Goal: Obtain resource: Download file/media

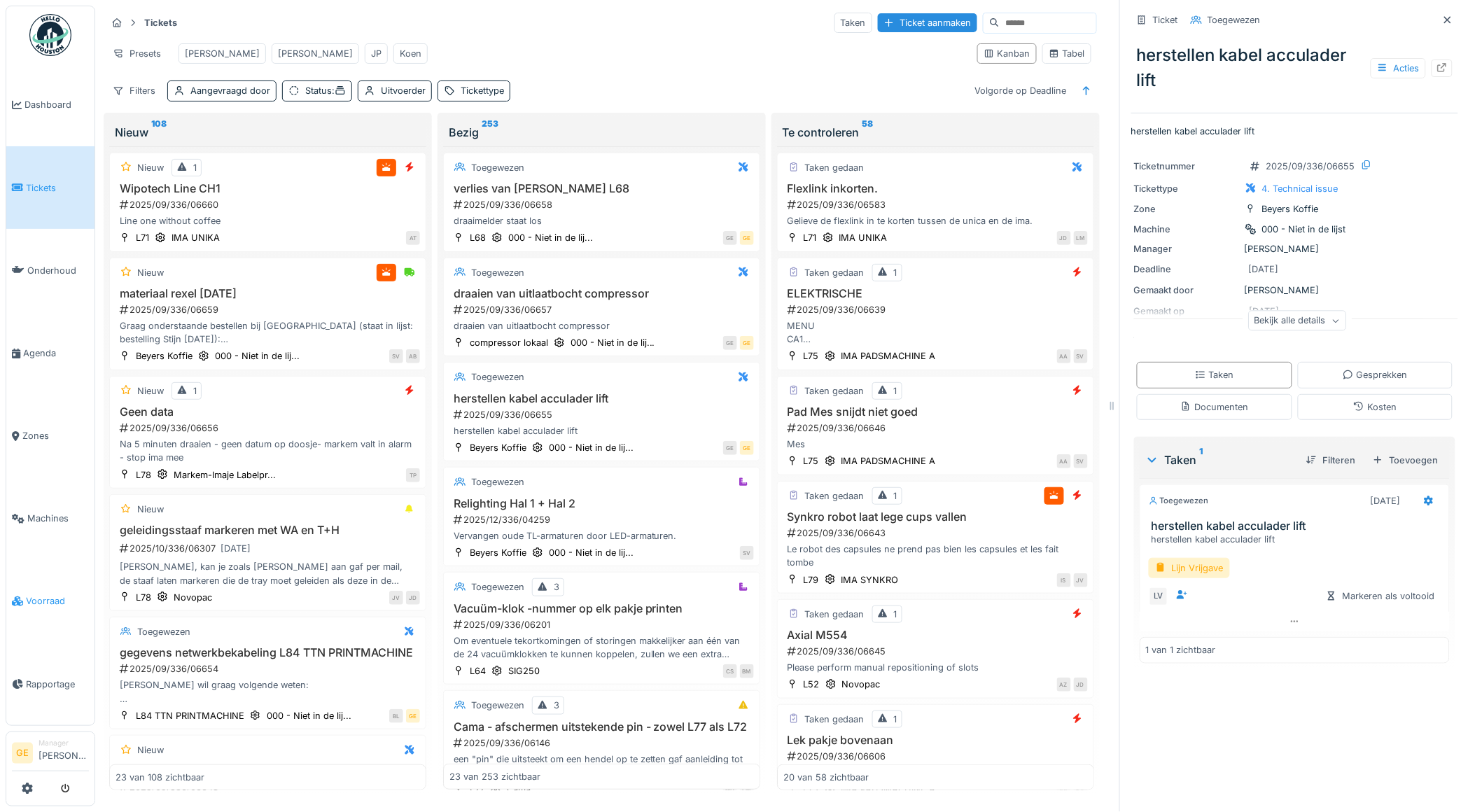
click at [49, 594] on span "Voorraad" at bounding box center [58, 600] width 63 height 13
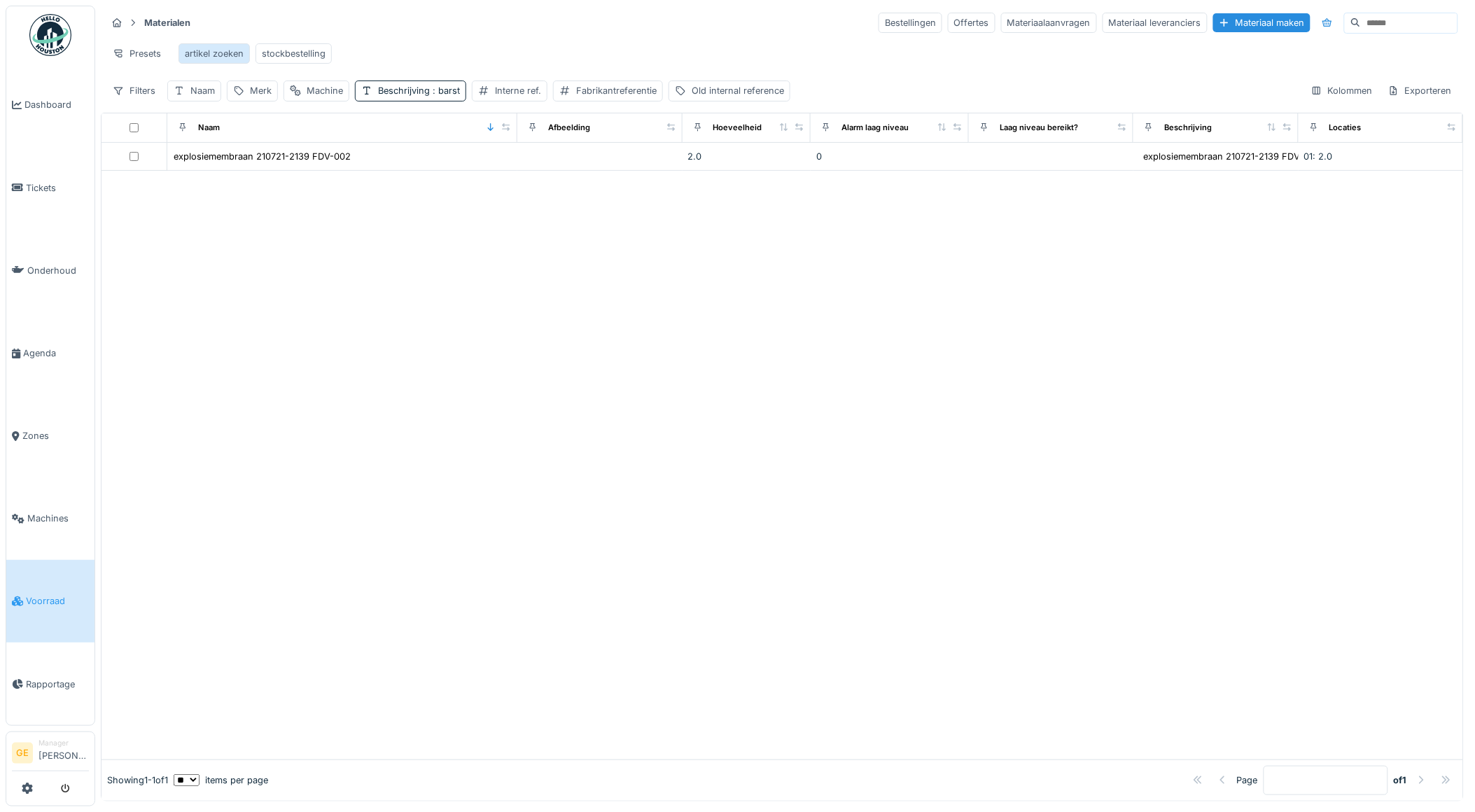
click at [217, 54] on div "artikel zoeken" at bounding box center [214, 53] width 59 height 13
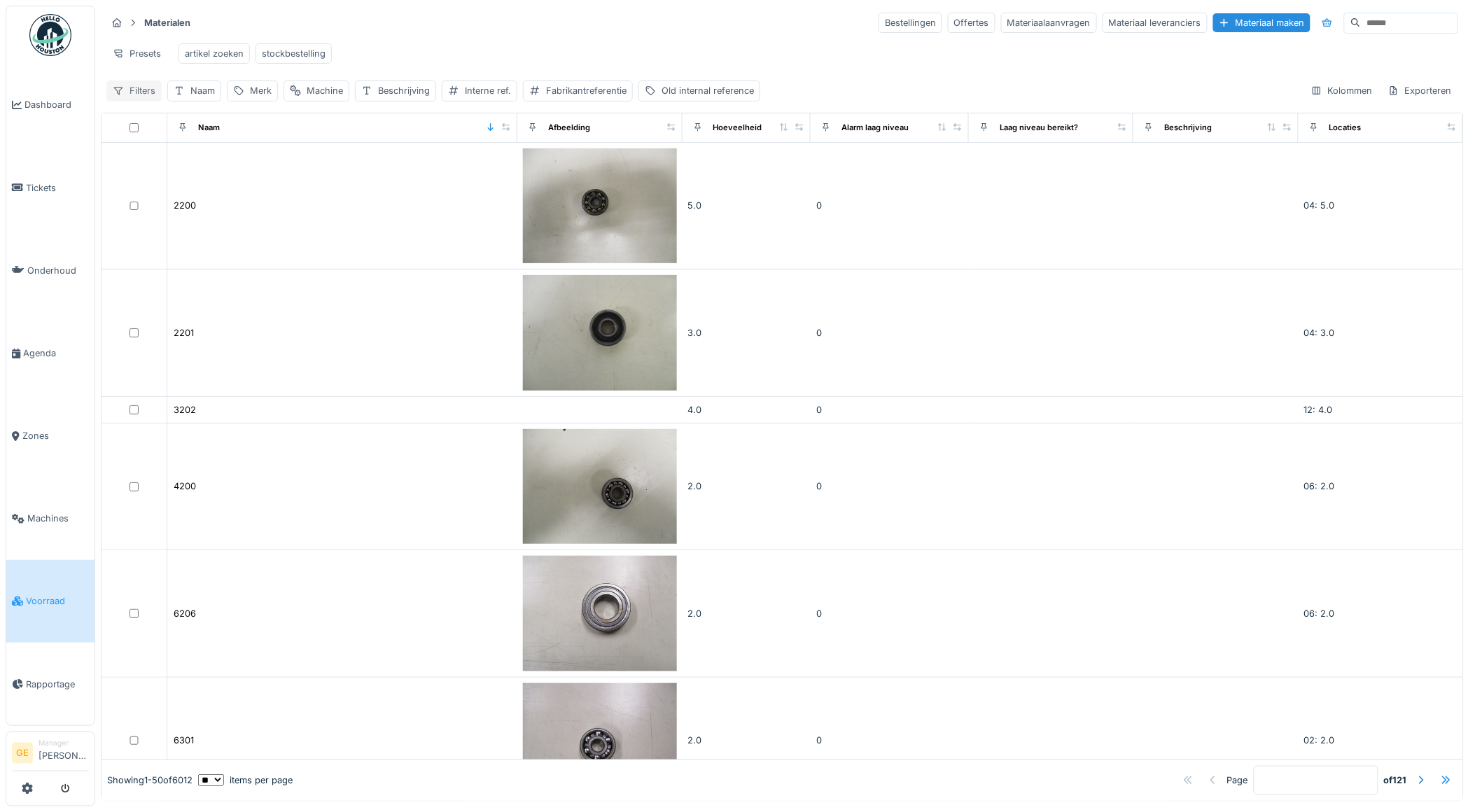
click at [137, 101] on div "Filters" at bounding box center [133, 90] width 55 height 20
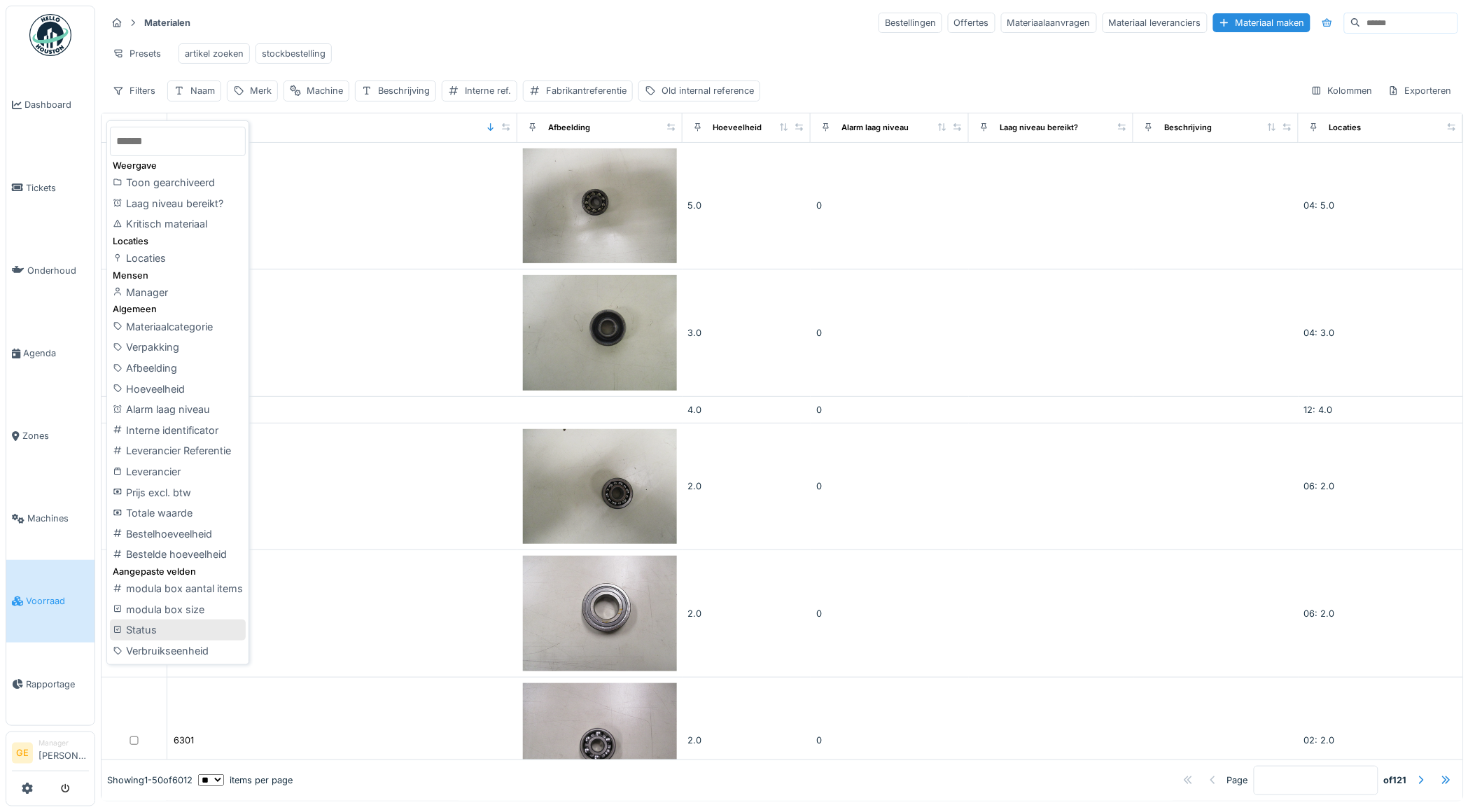
click at [138, 629] on div "Status" at bounding box center [178, 630] width 136 height 21
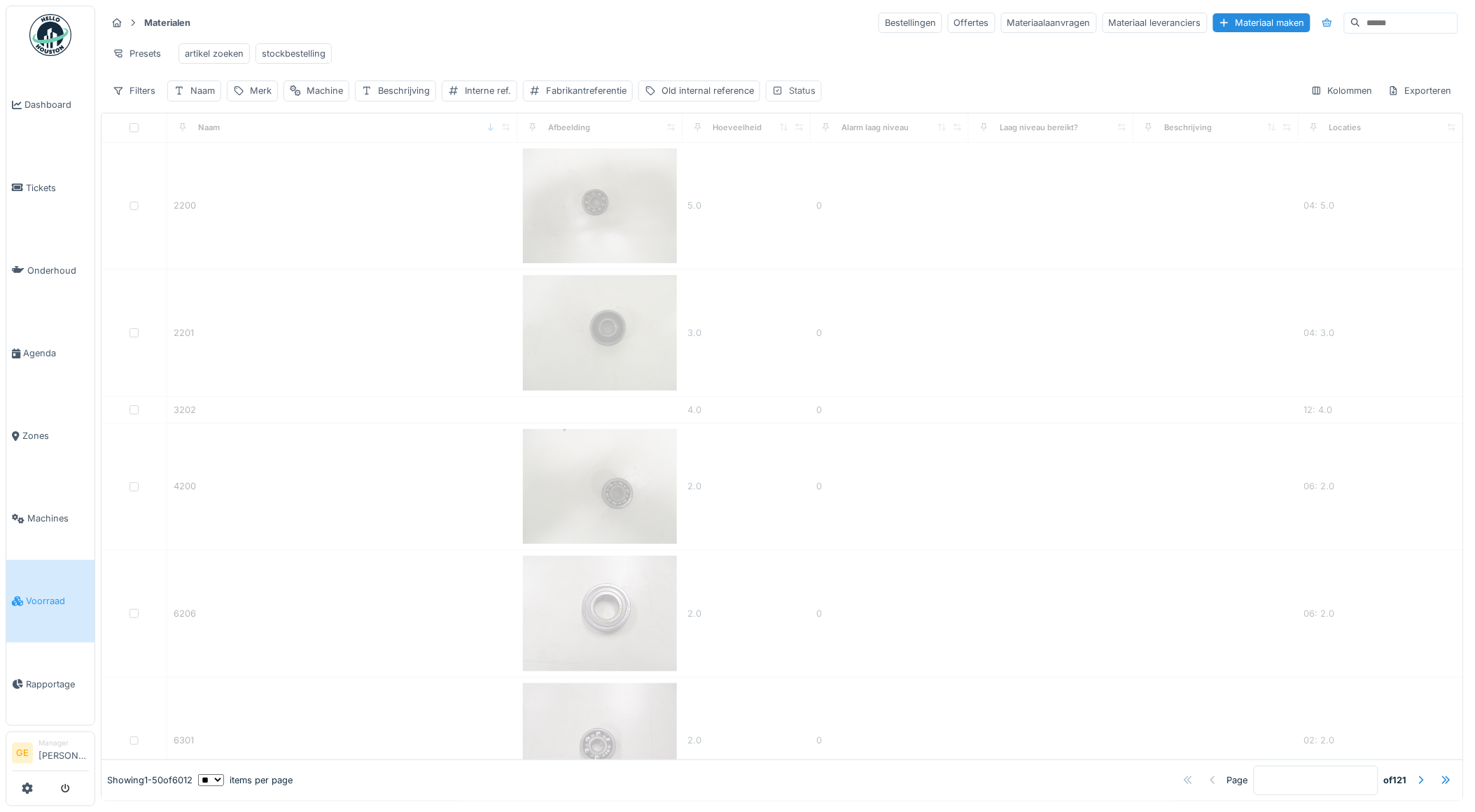
click at [806, 98] on div "Status" at bounding box center [802, 90] width 27 height 13
click at [903, 173] on icon at bounding box center [899, 169] width 11 height 9
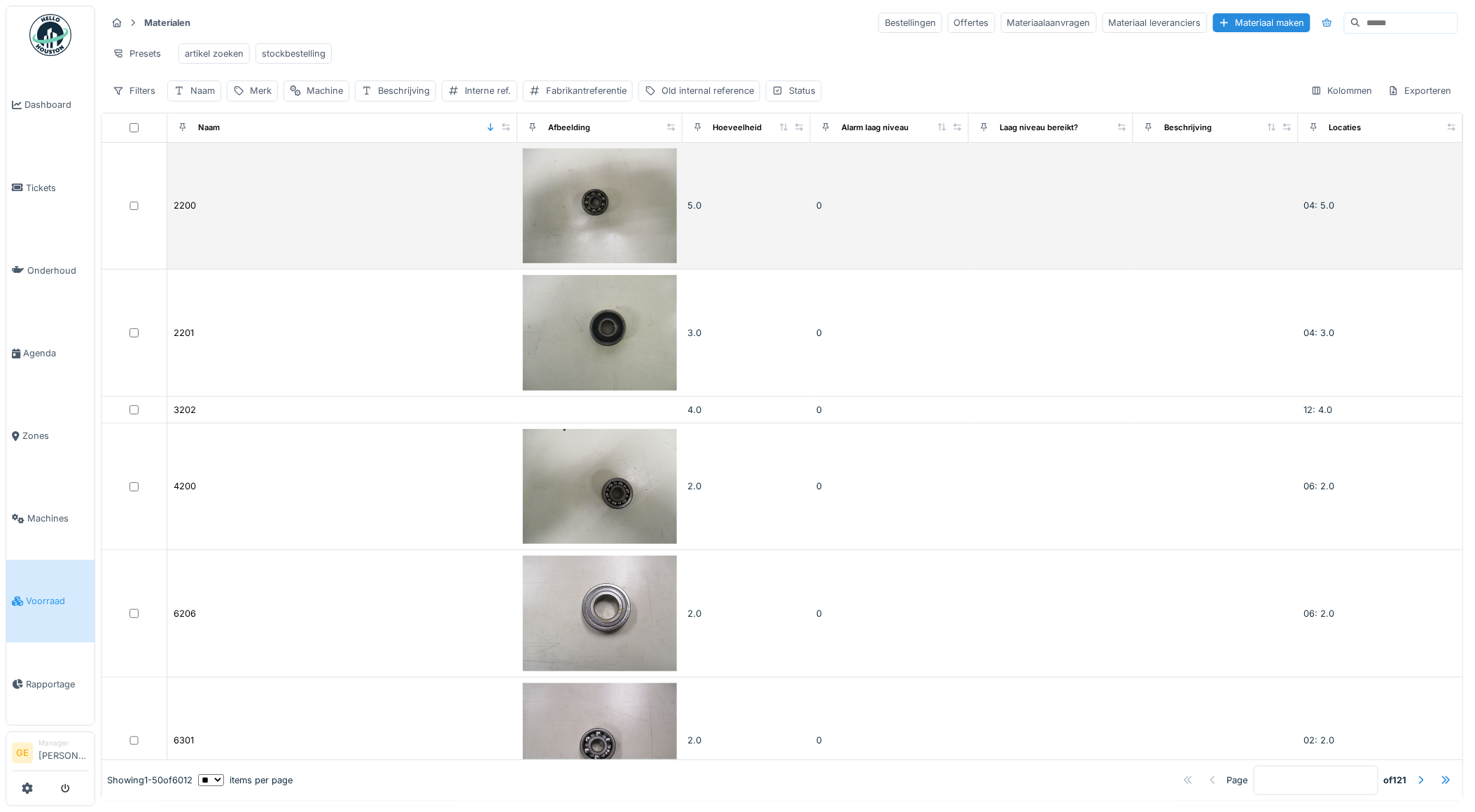
click at [995, 194] on td at bounding box center [1051, 206] width 165 height 126
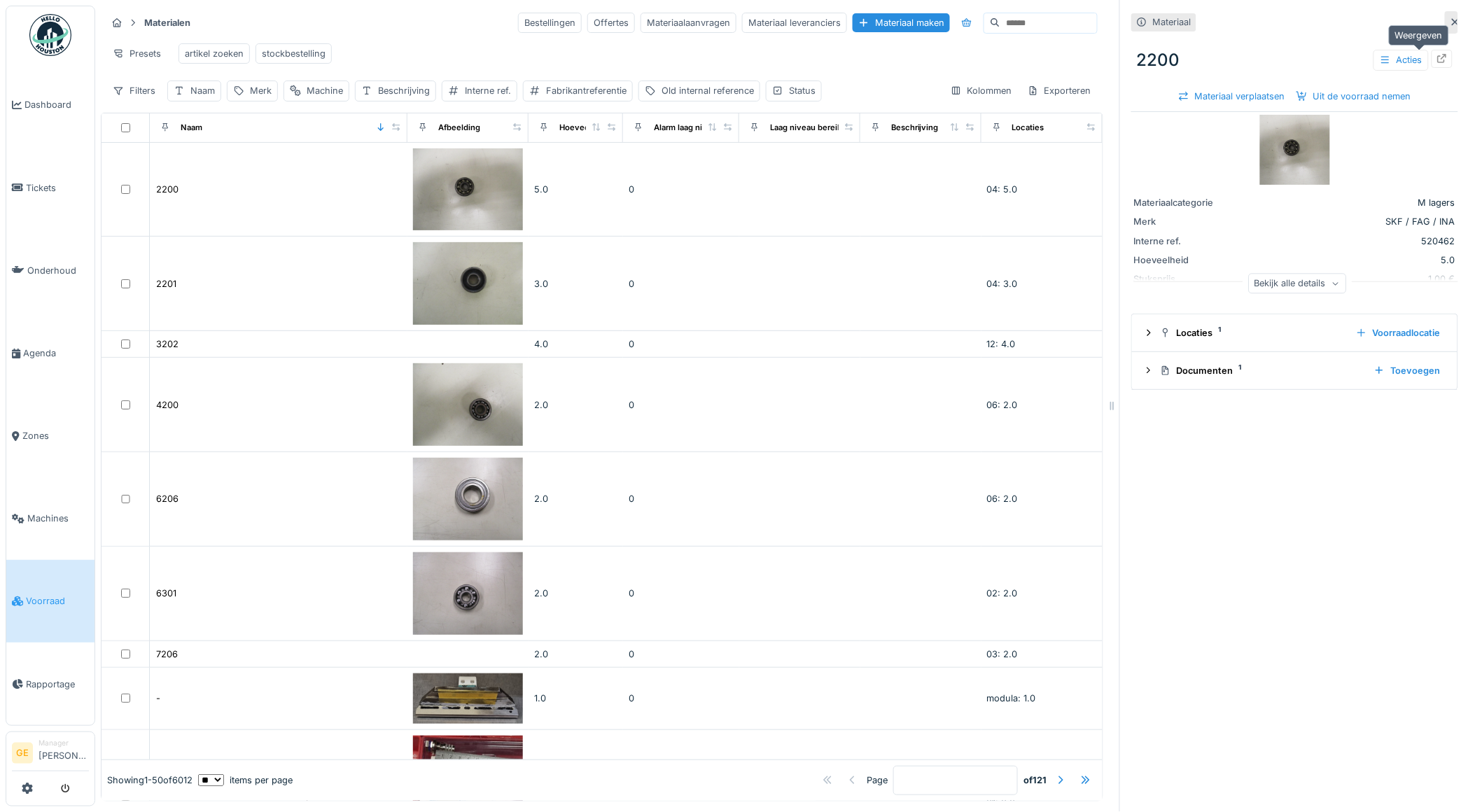
click at [1438, 56] on icon at bounding box center [1443, 58] width 9 height 9
click at [1450, 21] on icon at bounding box center [1455, 22] width 11 height 9
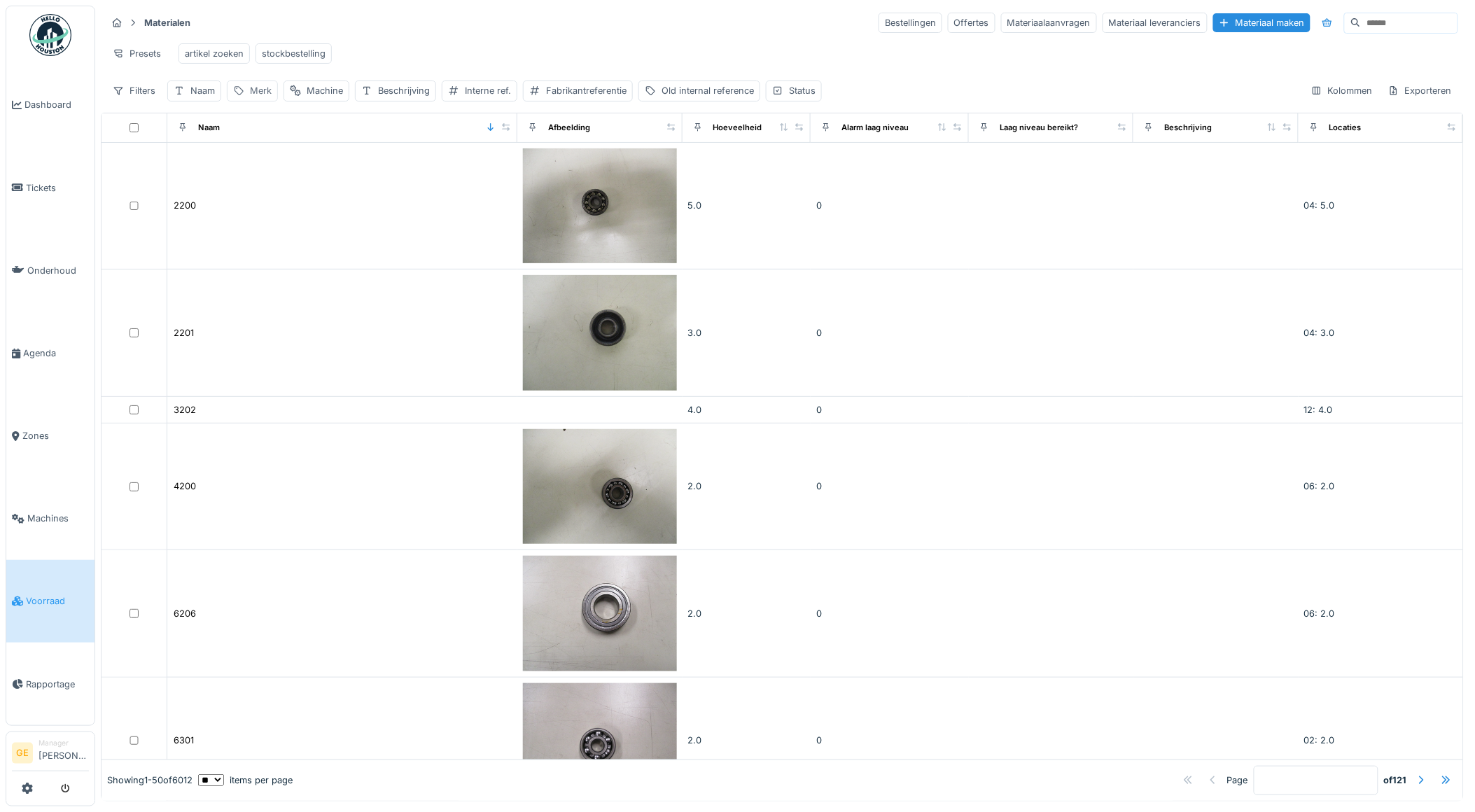
click at [262, 98] on div "Merk" at bounding box center [260, 90] width 22 height 13
click at [140, 101] on div "Filters" at bounding box center [133, 90] width 55 height 20
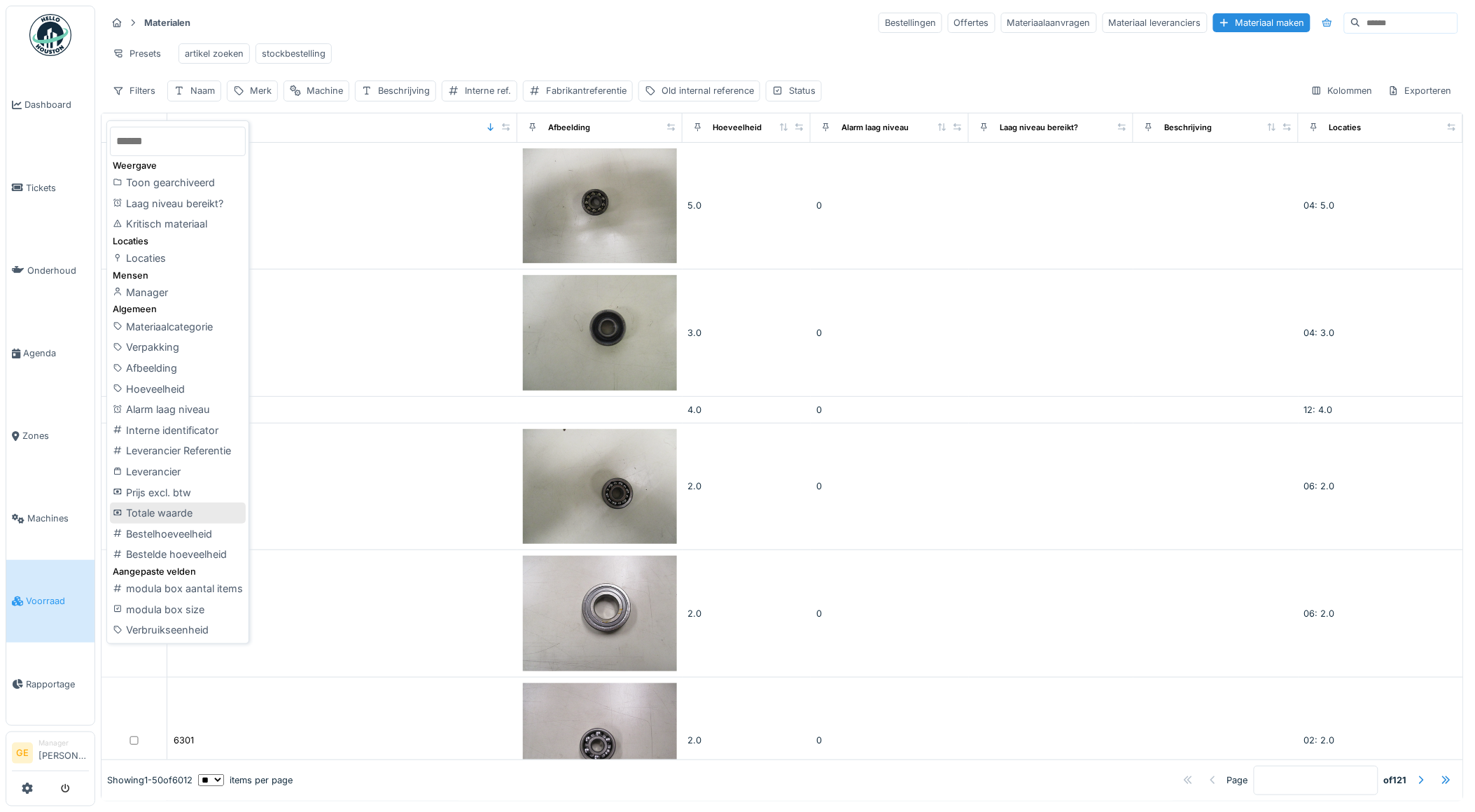
click at [147, 514] on div "Totale waarde" at bounding box center [178, 513] width 136 height 21
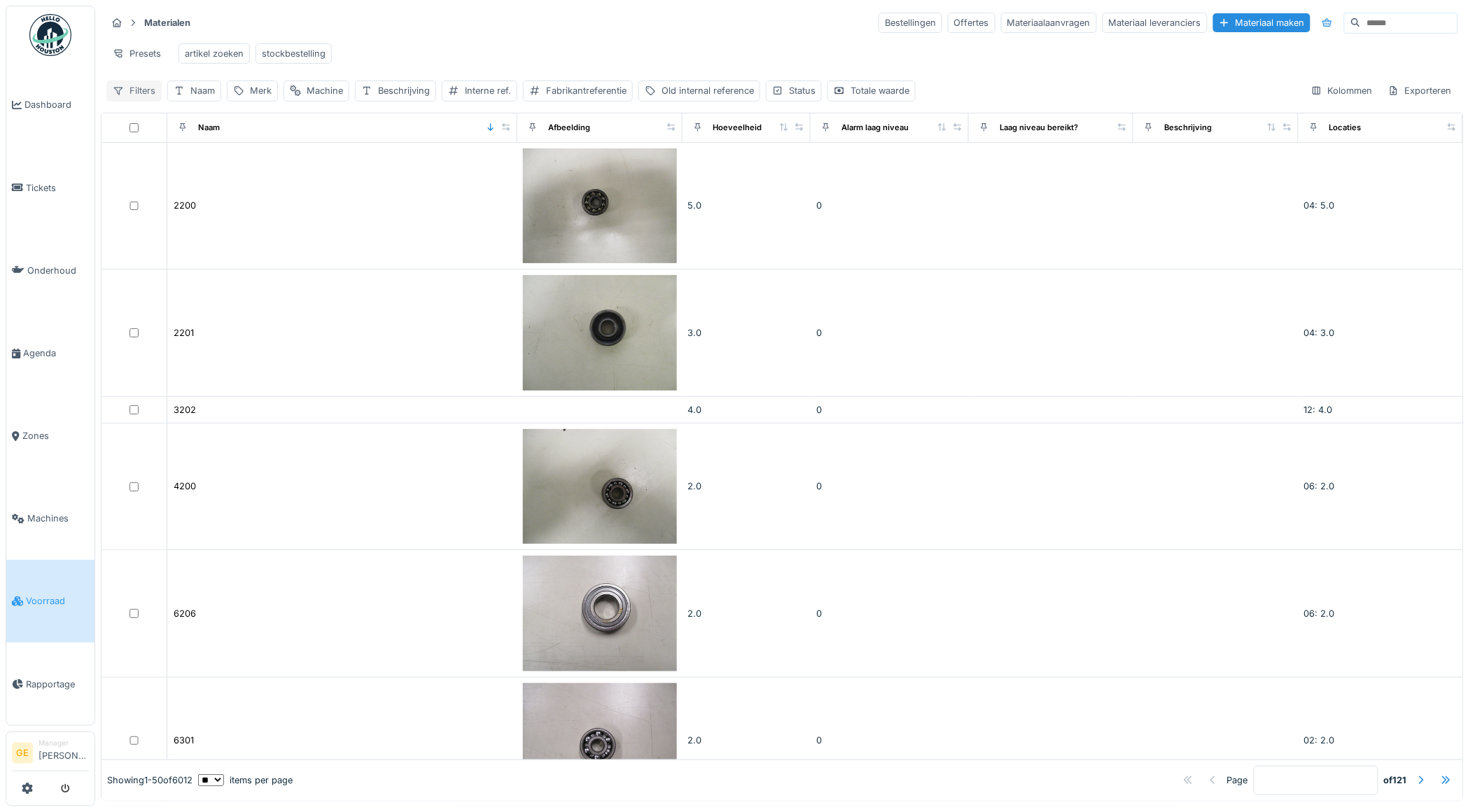
click at [140, 99] on div "Filters" at bounding box center [133, 90] width 55 height 20
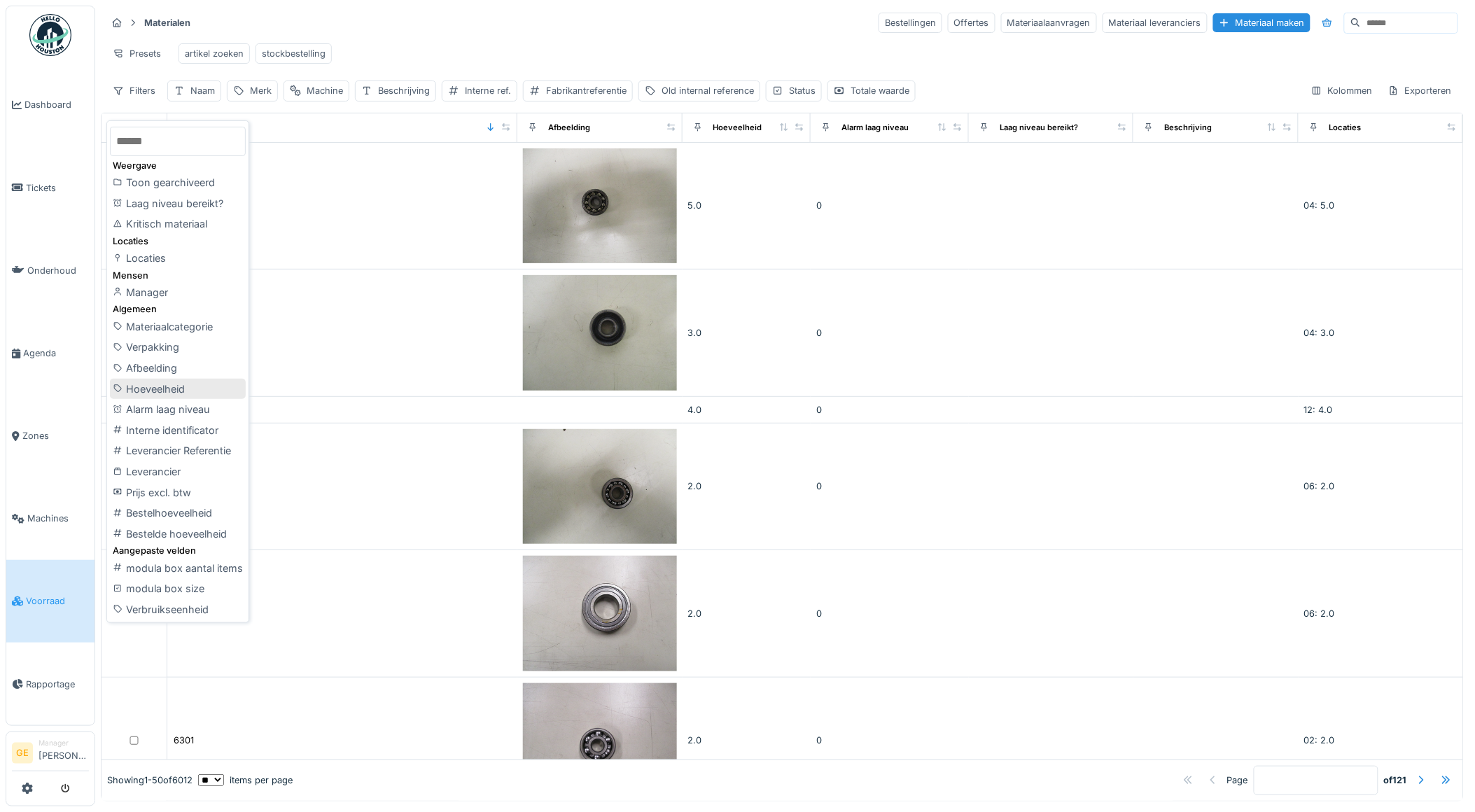
click at [159, 386] on div "Hoeveelheid" at bounding box center [178, 389] width 136 height 21
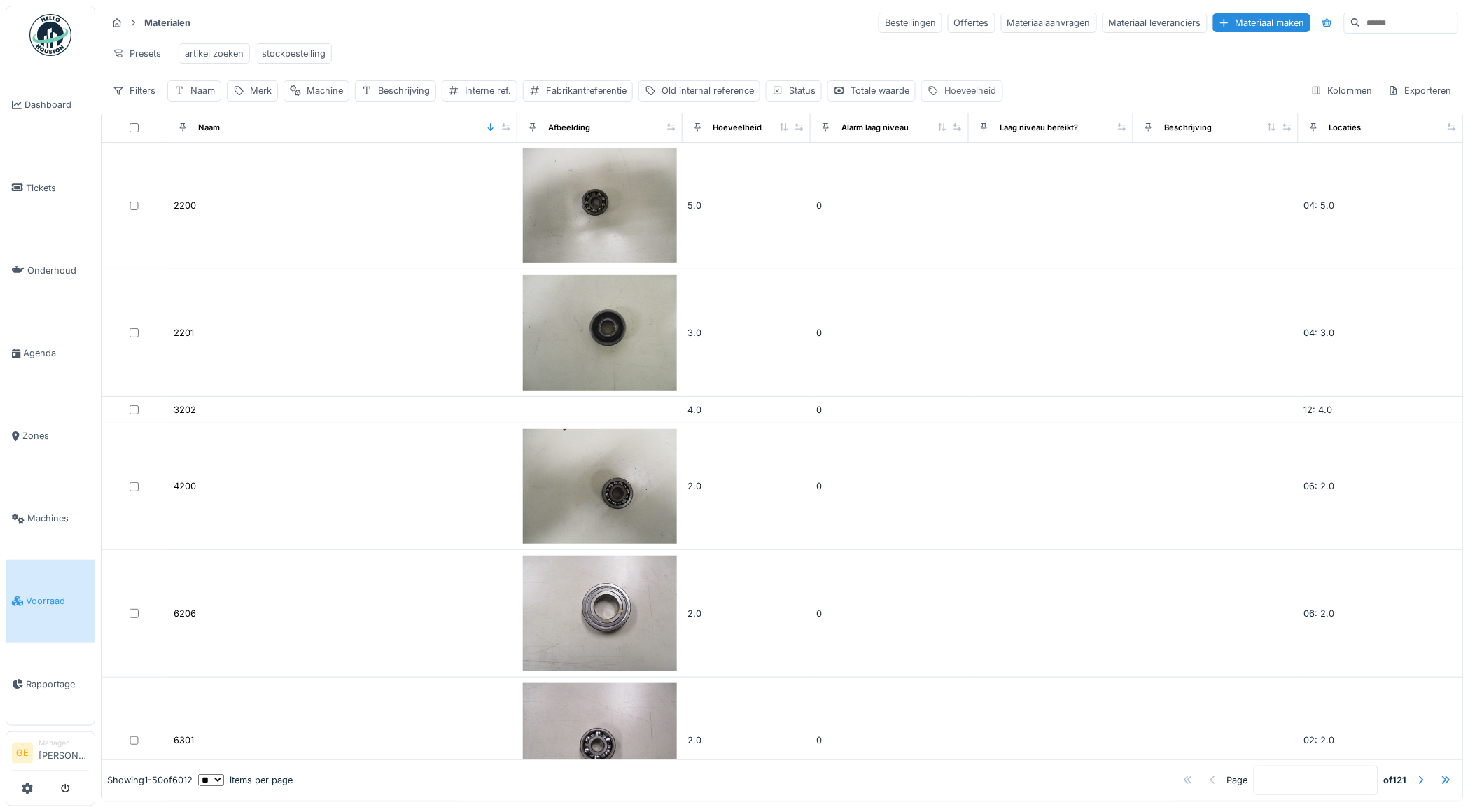
click at [967, 98] on div "Hoeveelheid" at bounding box center [971, 90] width 52 height 13
click at [1025, 166] on input "Hoeveelheid" at bounding box center [1039, 170] width 220 height 30
type input "*"
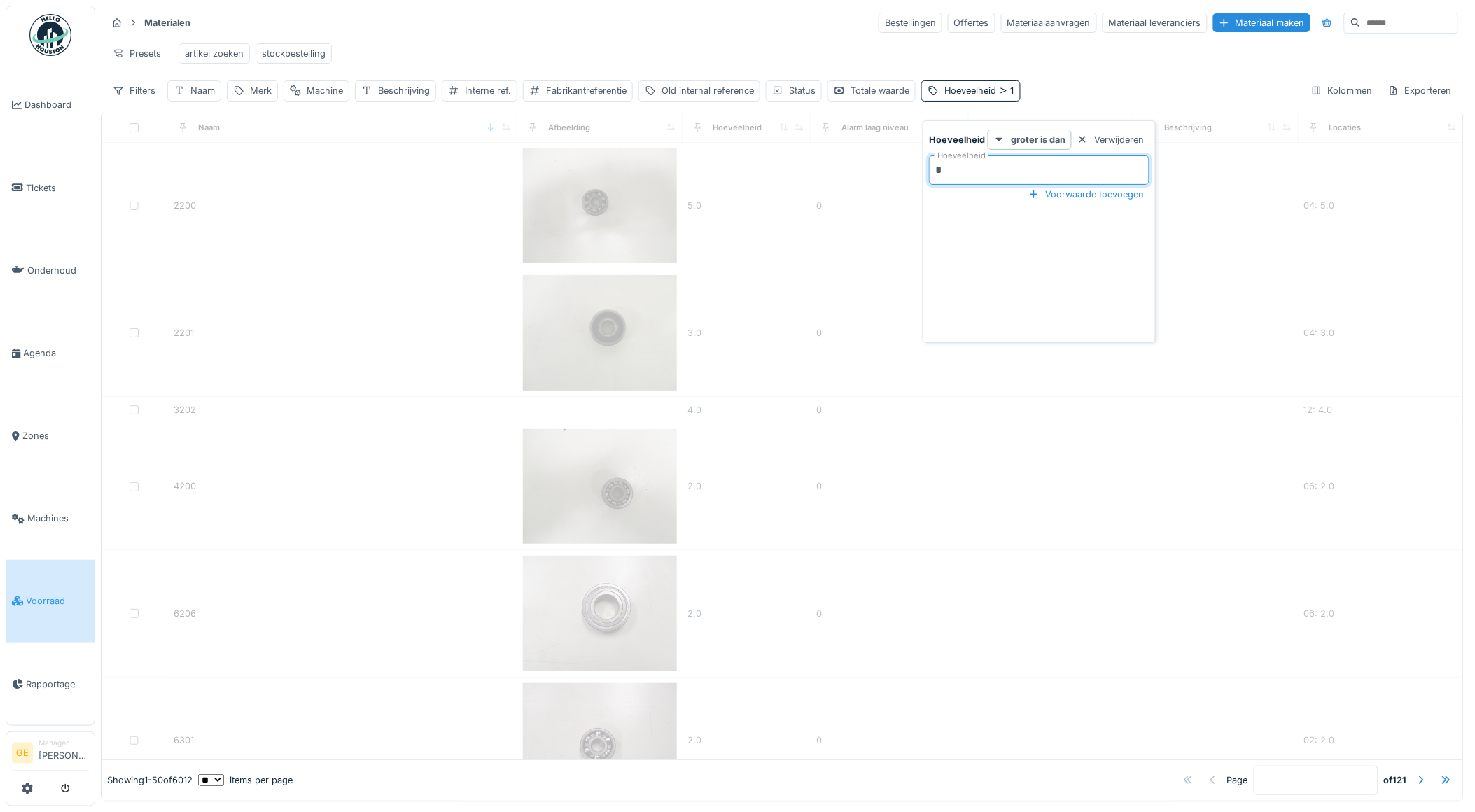
click at [929, 55] on div "Presets artikel zoeken stockbestelling" at bounding box center [782, 53] width 1352 height 31
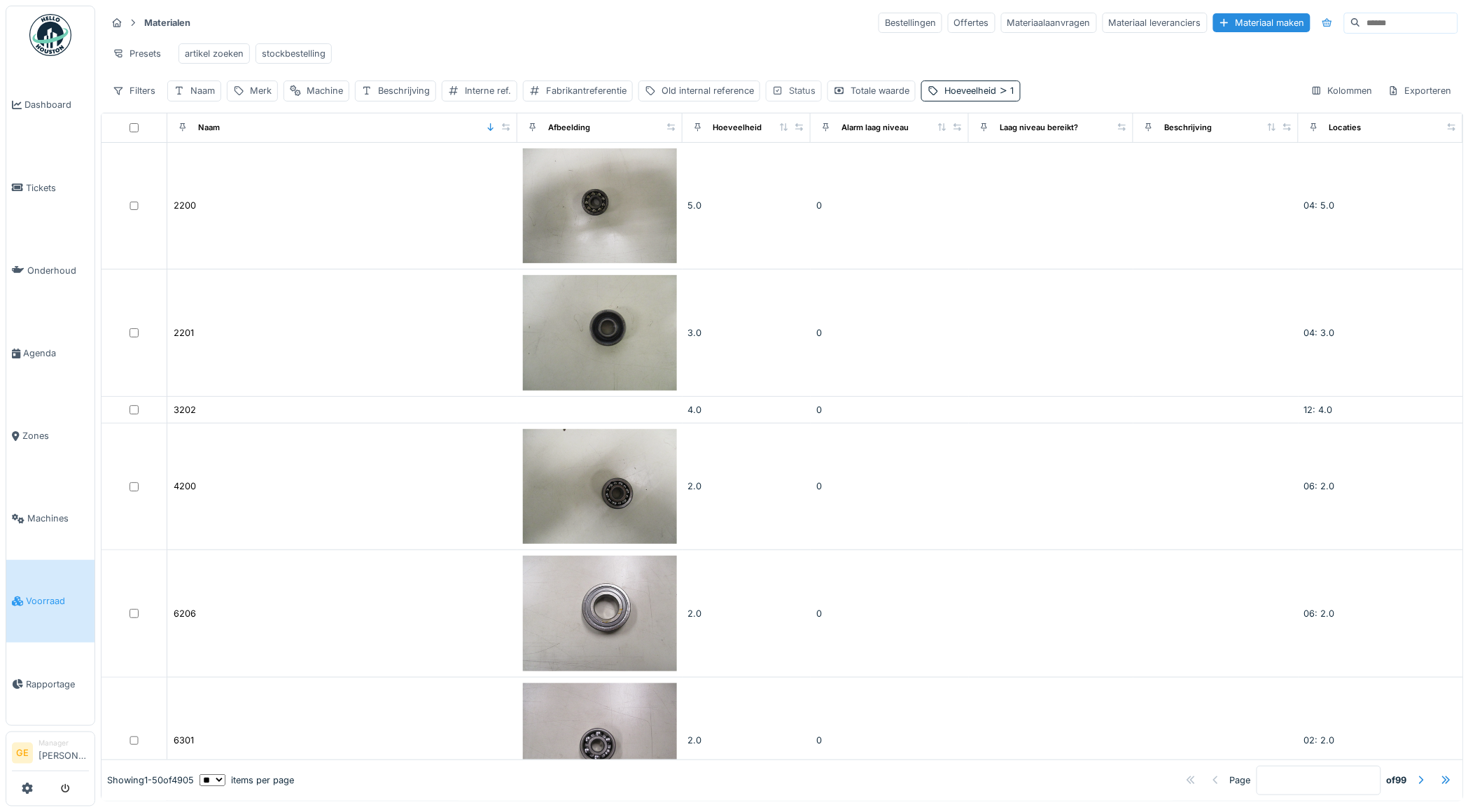
click at [795, 98] on div "Status" at bounding box center [802, 90] width 27 height 13
click at [901, 170] on icon at bounding box center [899, 169] width 11 height 9
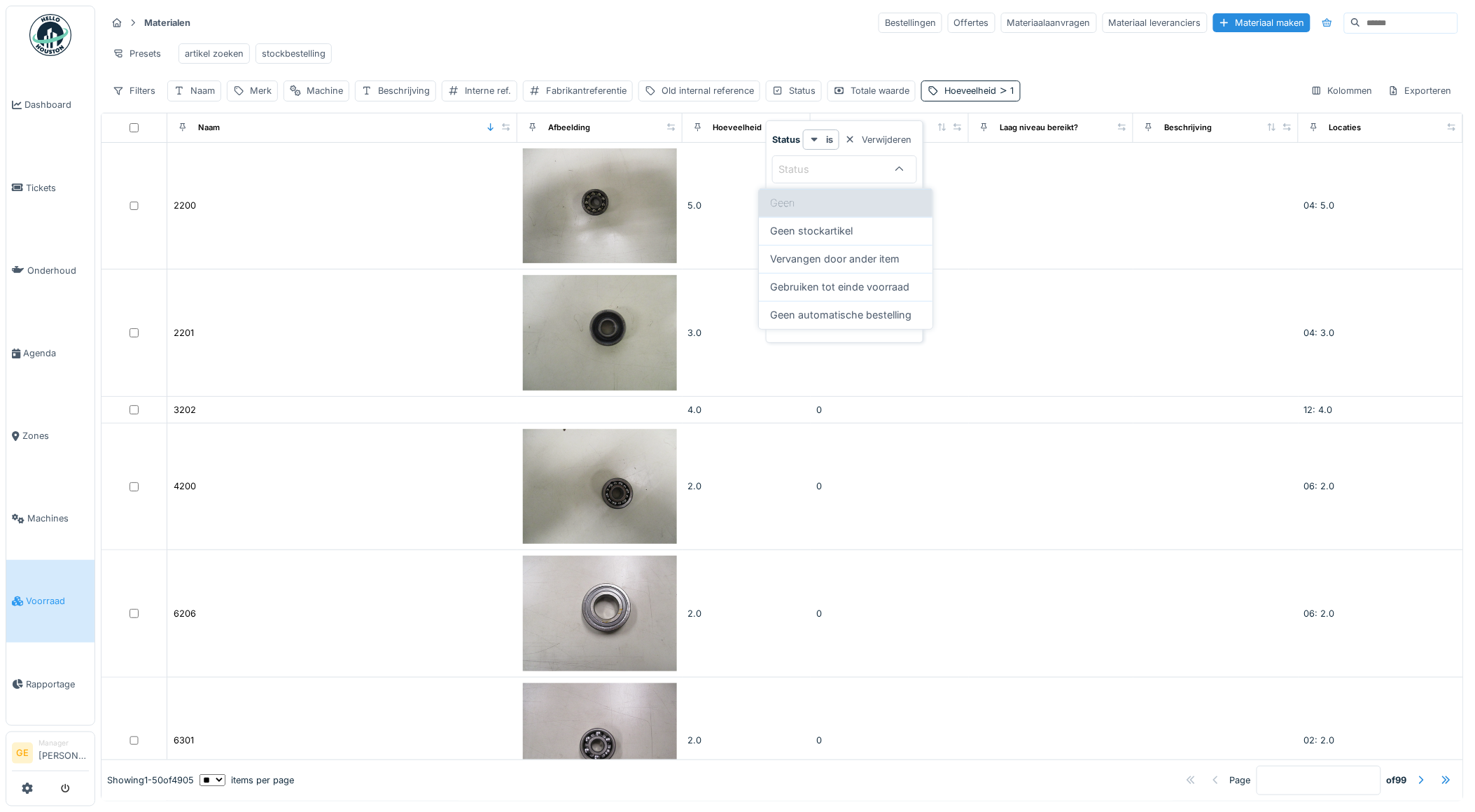
click at [816, 207] on div "Geen" at bounding box center [845, 203] width 173 height 28
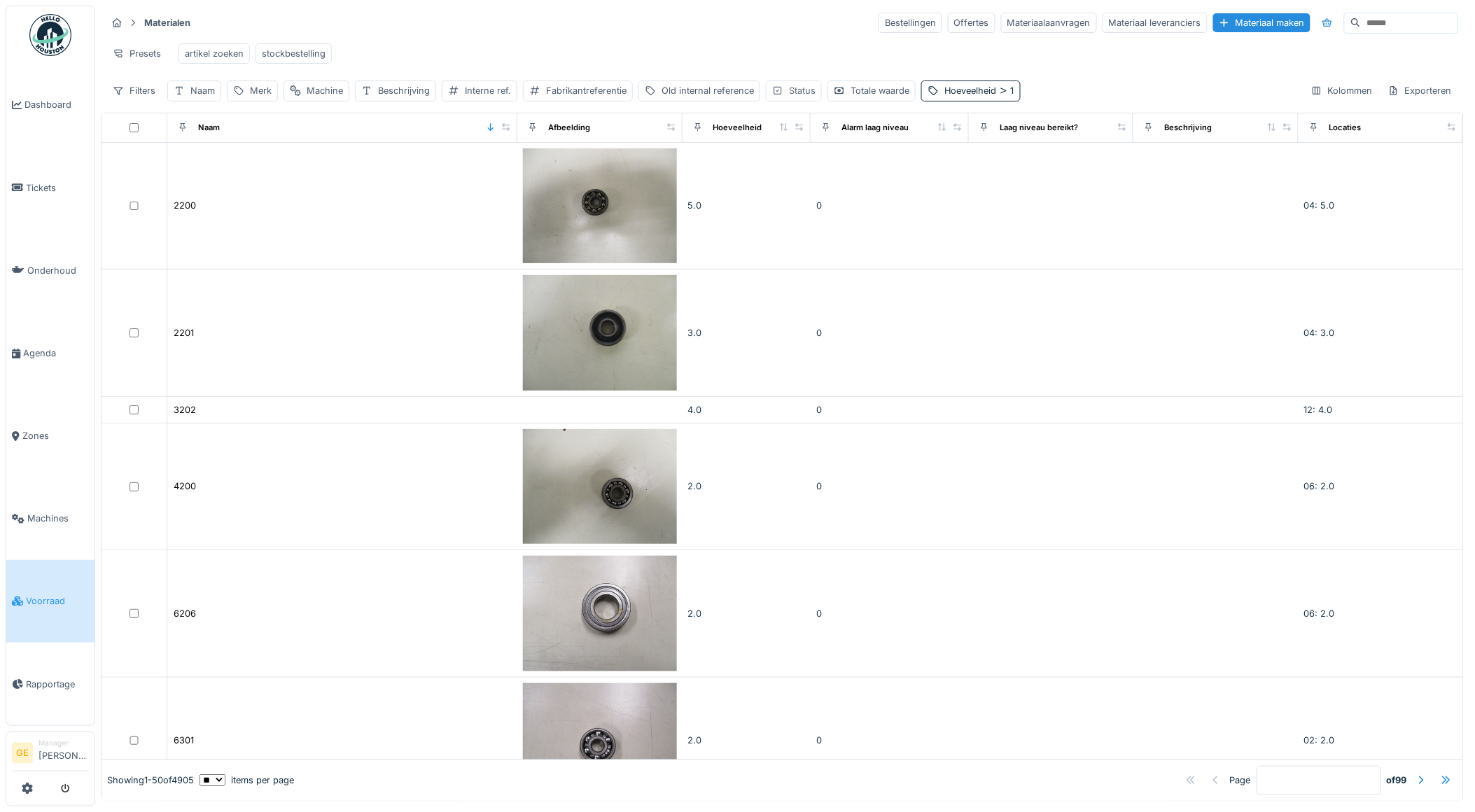
click at [788, 101] on div "Status" at bounding box center [794, 90] width 56 height 20
click at [816, 140] on icon at bounding box center [815, 139] width 7 height 4
click at [826, 194] on div "niet" at bounding box center [849, 192] width 82 height 21
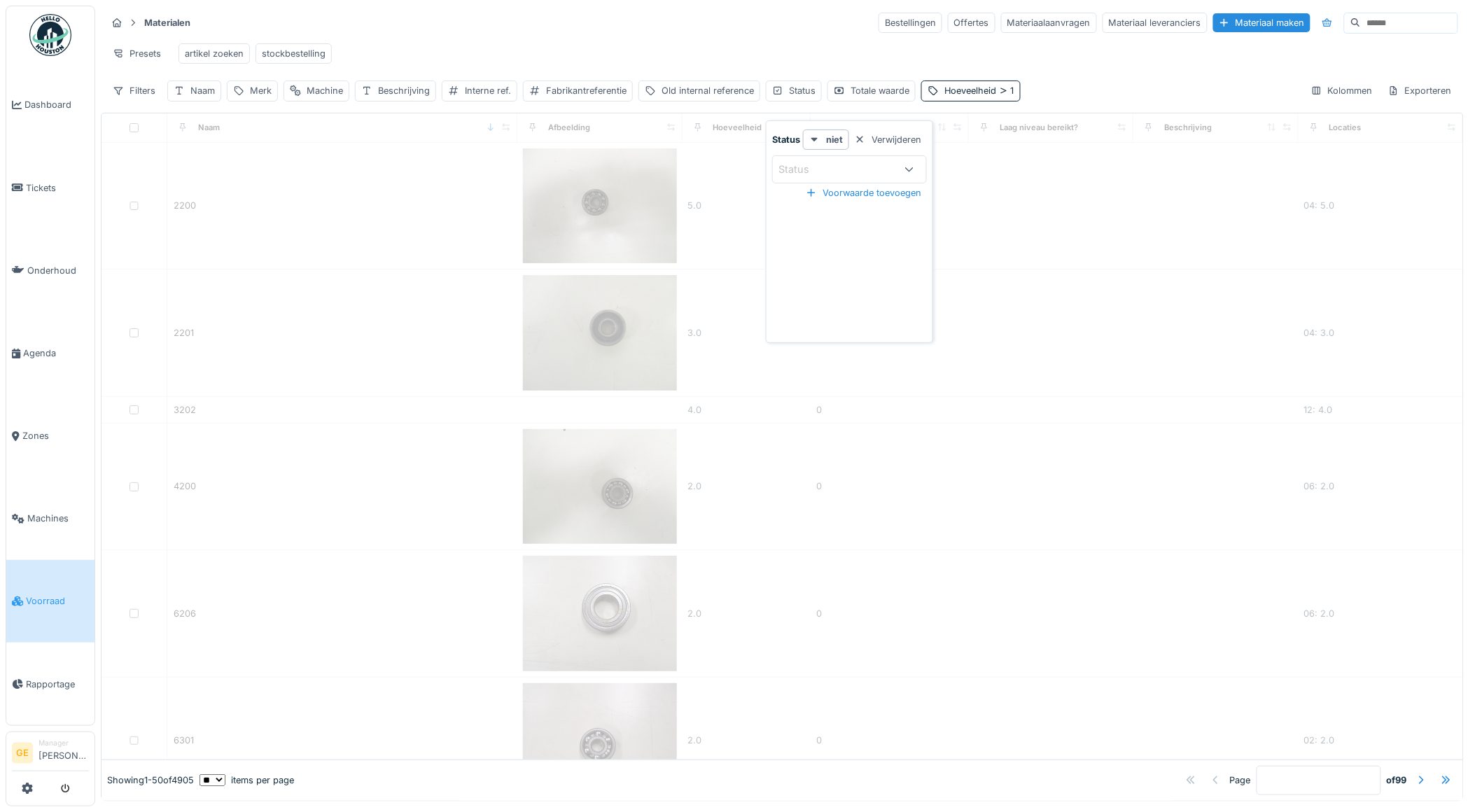
click at [842, 172] on div "Status" at bounding box center [837, 170] width 117 height 16
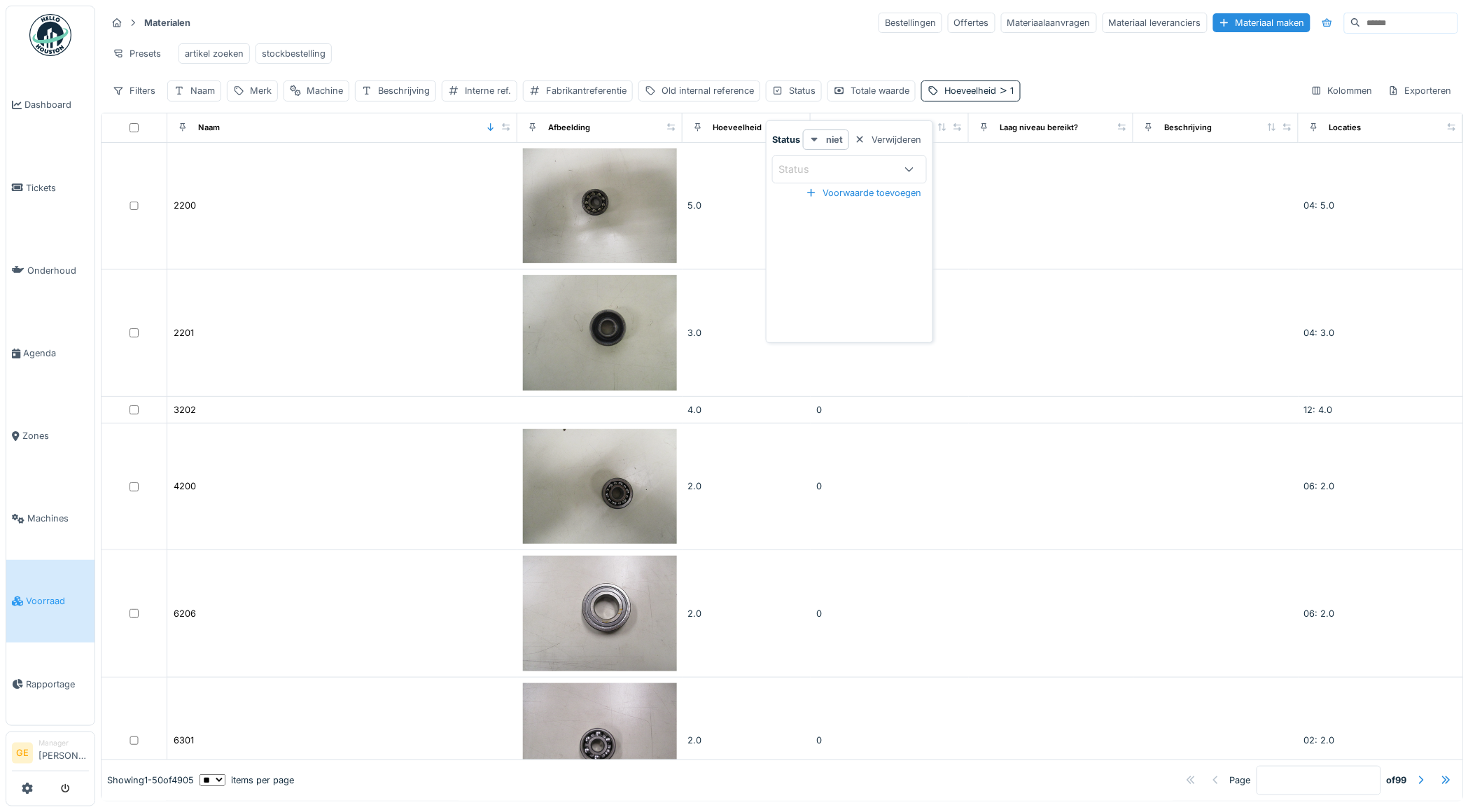
click at [815, 139] on icon at bounding box center [815, 139] width 7 height 4
click at [818, 140] on icon at bounding box center [815, 139] width 11 height 9
click at [819, 138] on icon at bounding box center [815, 139] width 11 height 9
click at [823, 170] on div "is" at bounding box center [849, 171] width 82 height 21
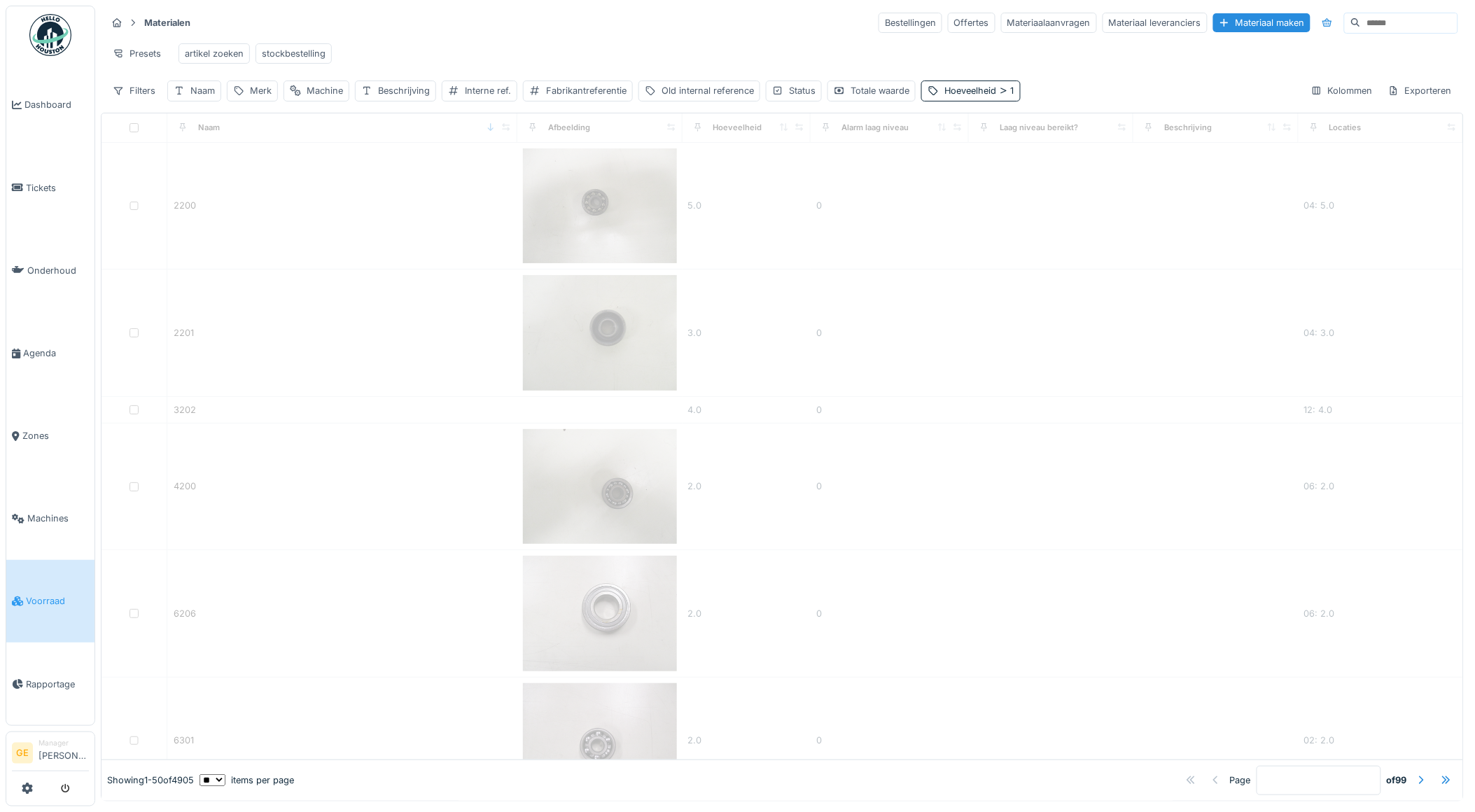
click at [871, 62] on div "Presets artikel zoeken stockbestelling" at bounding box center [782, 53] width 1352 height 31
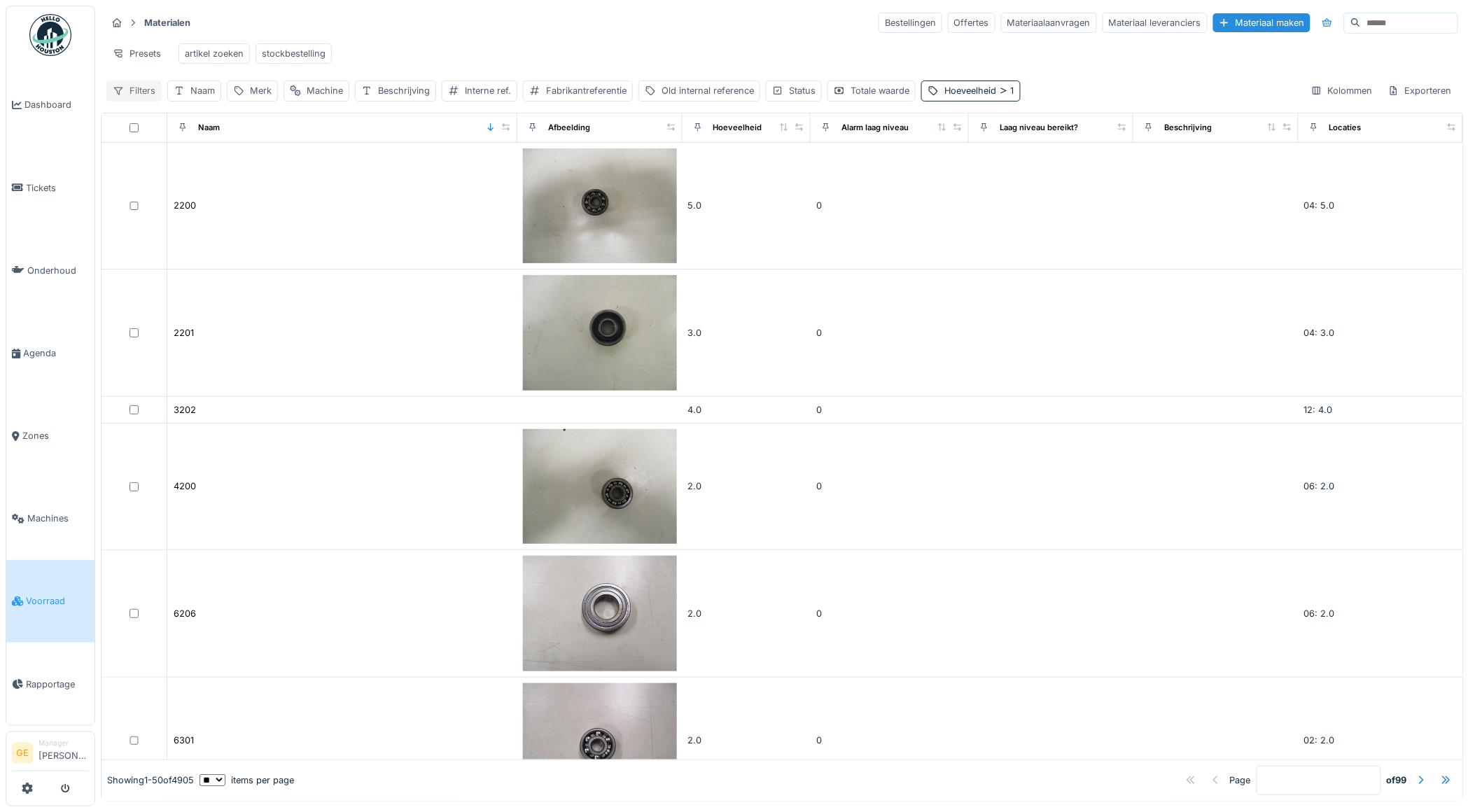
click at [140, 101] on div "Filters" at bounding box center [133, 90] width 55 height 20
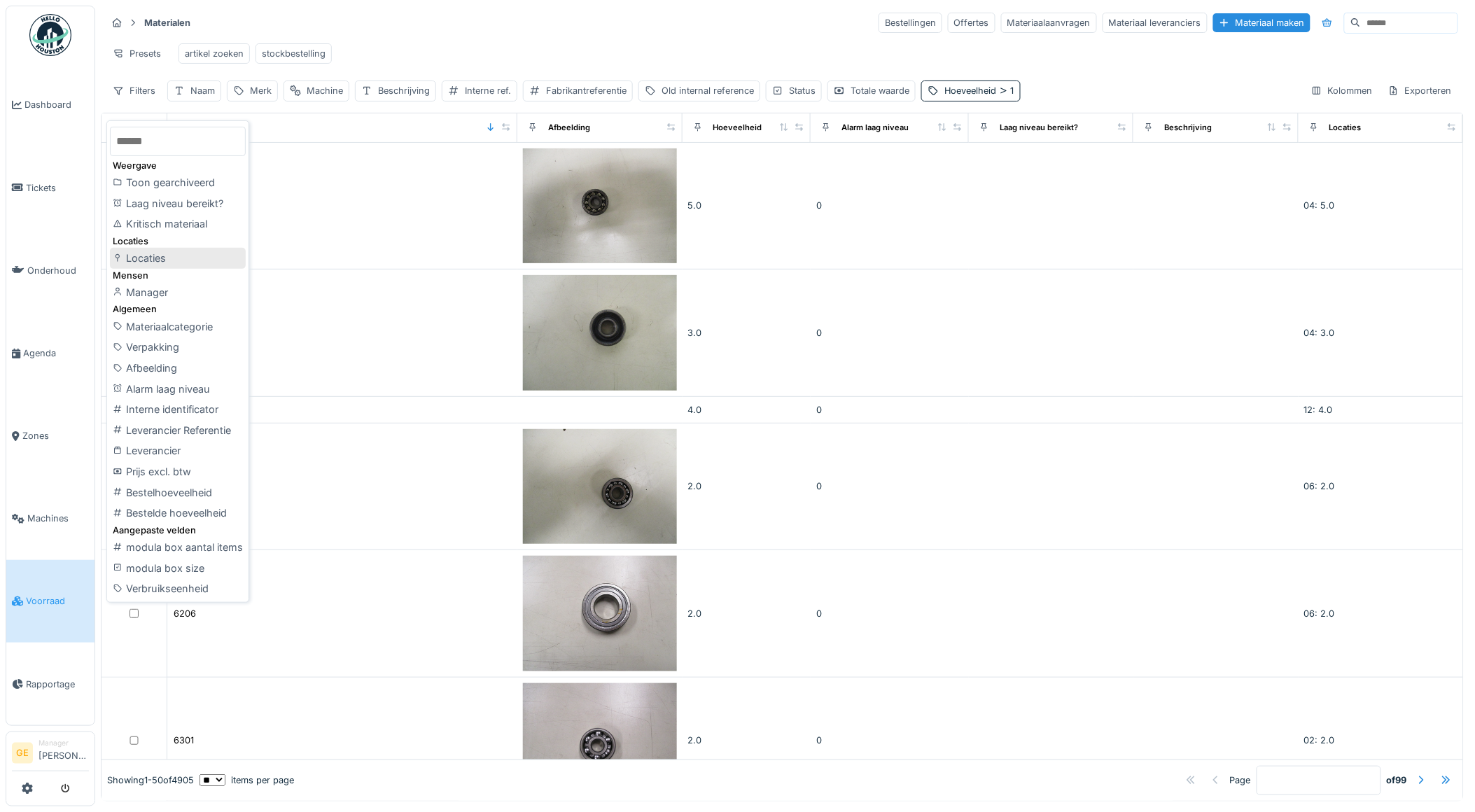
click at [159, 255] on div "Locaties" at bounding box center [178, 258] width 136 height 21
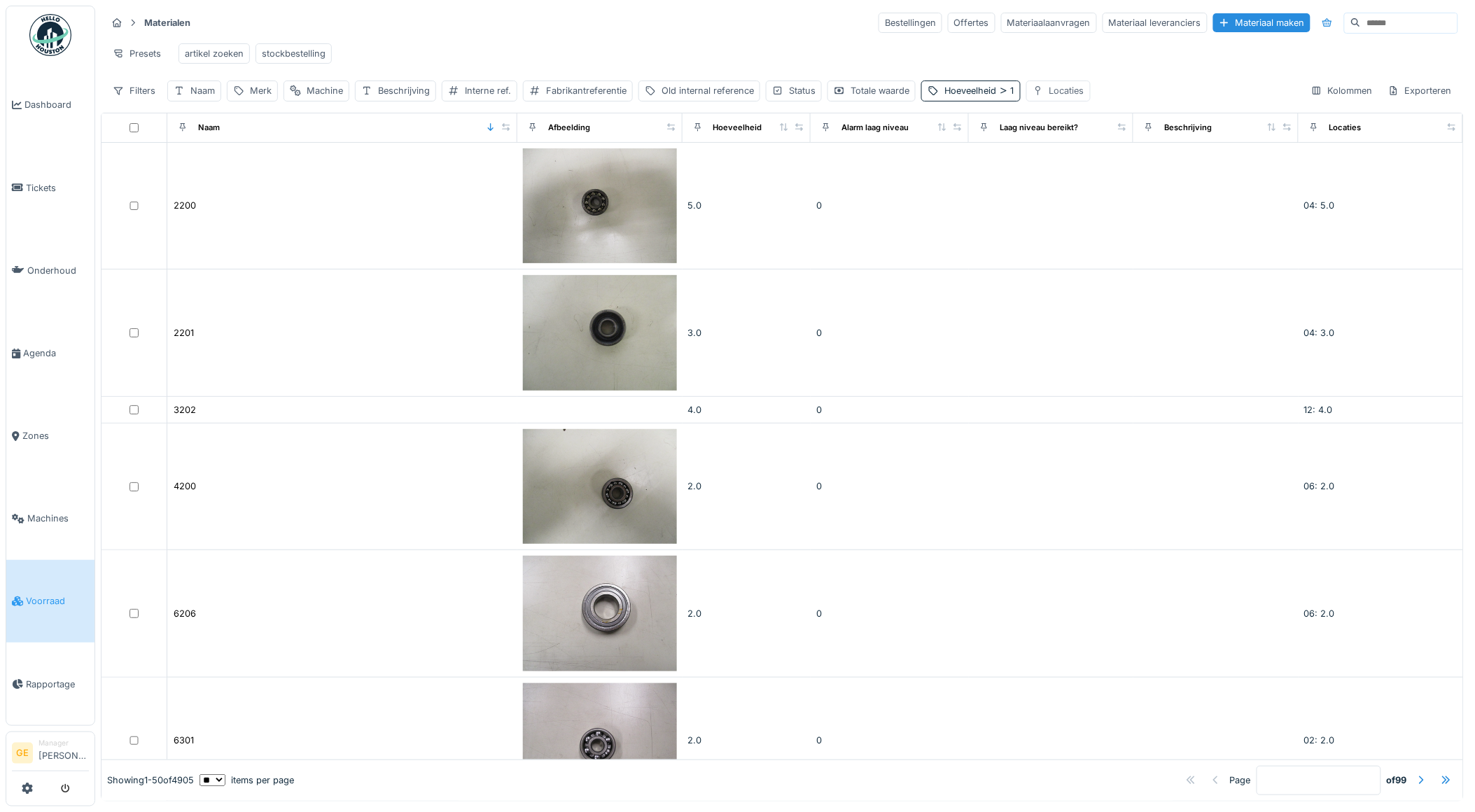
click at [1079, 98] on div "Locaties" at bounding box center [1067, 90] width 35 height 13
click at [1108, 169] on div "Locaties" at bounding box center [1098, 170] width 116 height 16
click at [1132, 134] on div "Verwijderen" at bounding box center [1148, 139] width 78 height 19
click at [133, 98] on div "Filters" at bounding box center [133, 90] width 55 height 20
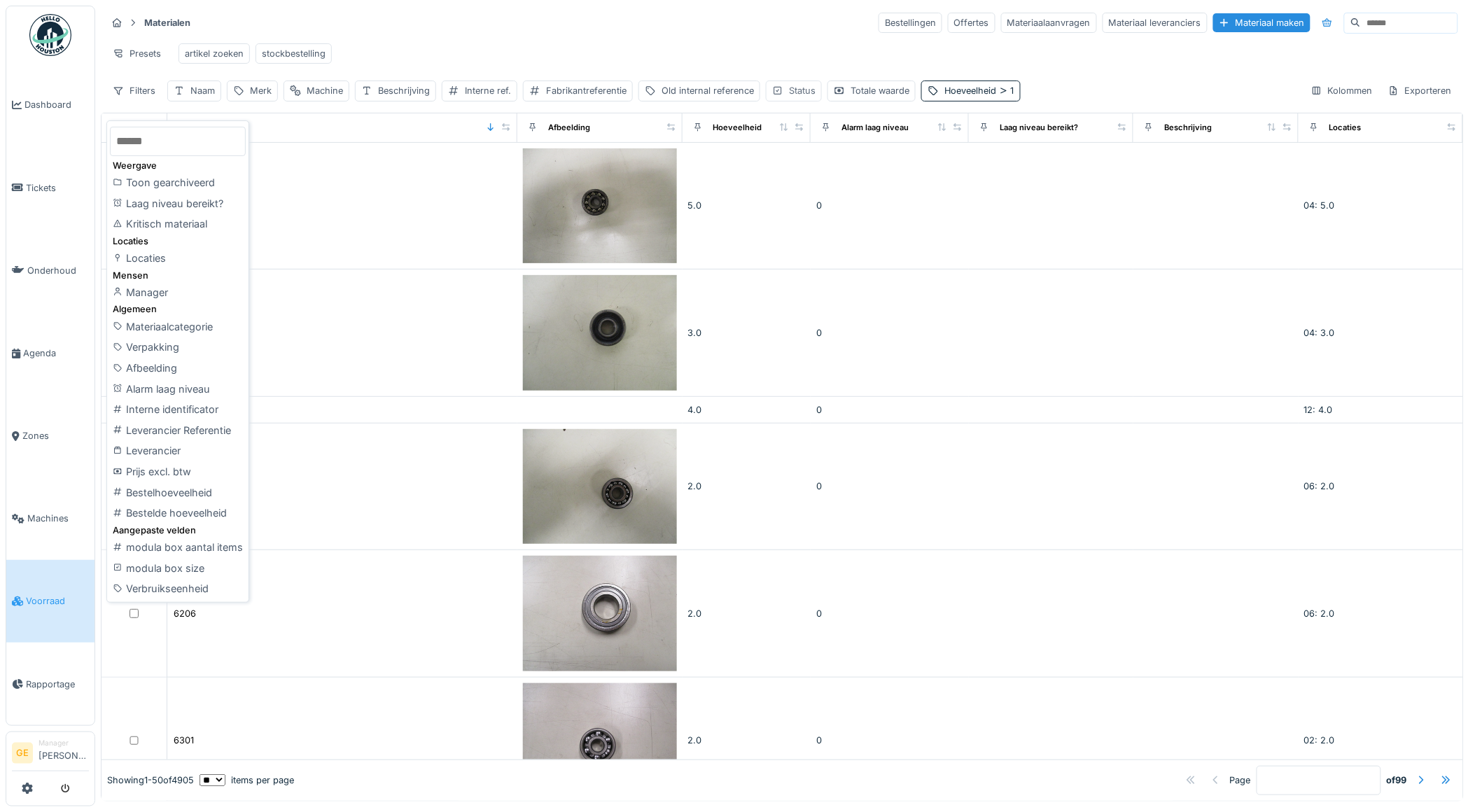
click at [807, 98] on div "Status" at bounding box center [802, 90] width 27 height 13
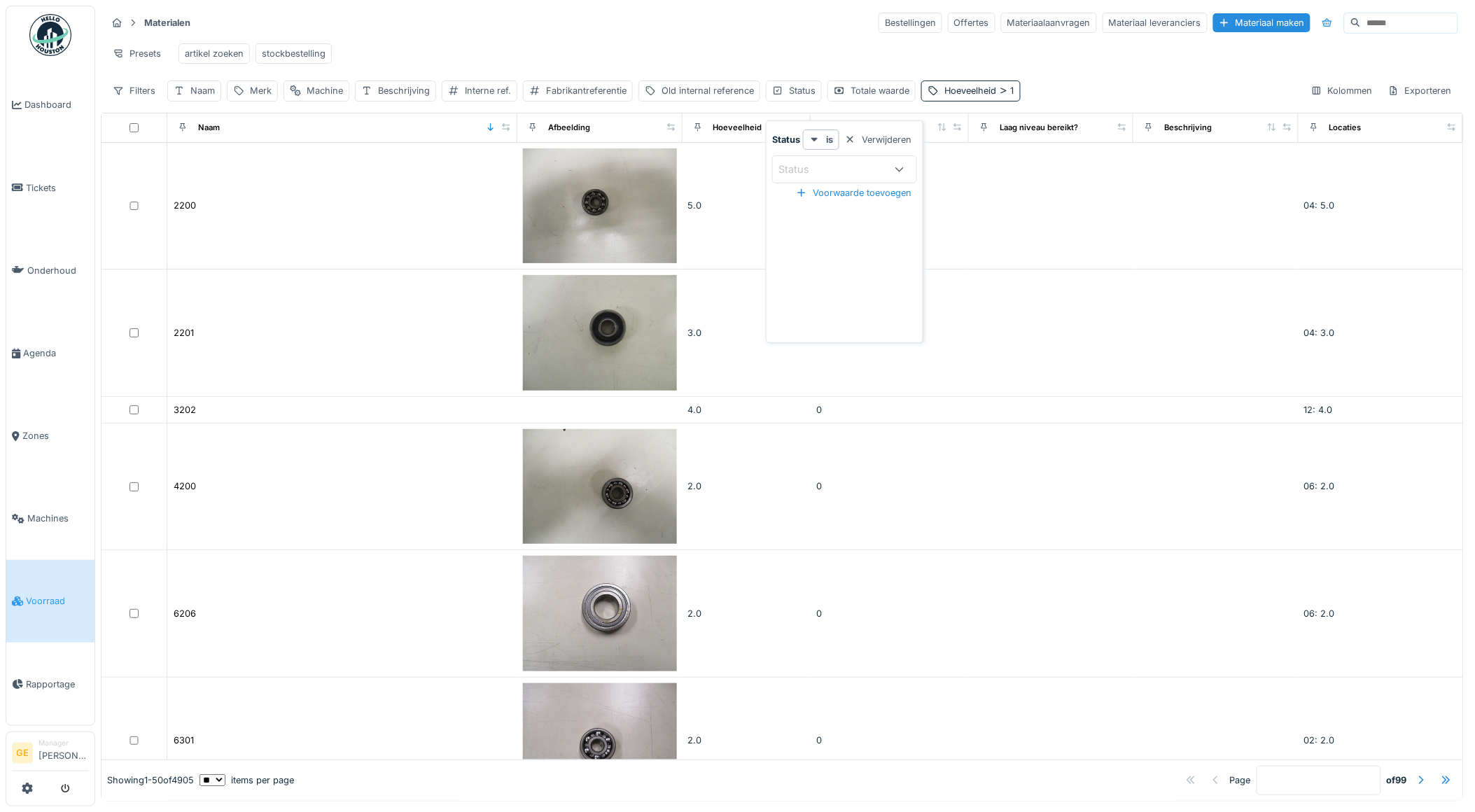
click at [875, 166] on div "Status" at bounding box center [833, 170] width 108 height 16
click at [815, 138] on icon at bounding box center [815, 139] width 7 height 4
click at [836, 190] on div "niet" at bounding box center [849, 192] width 82 height 21
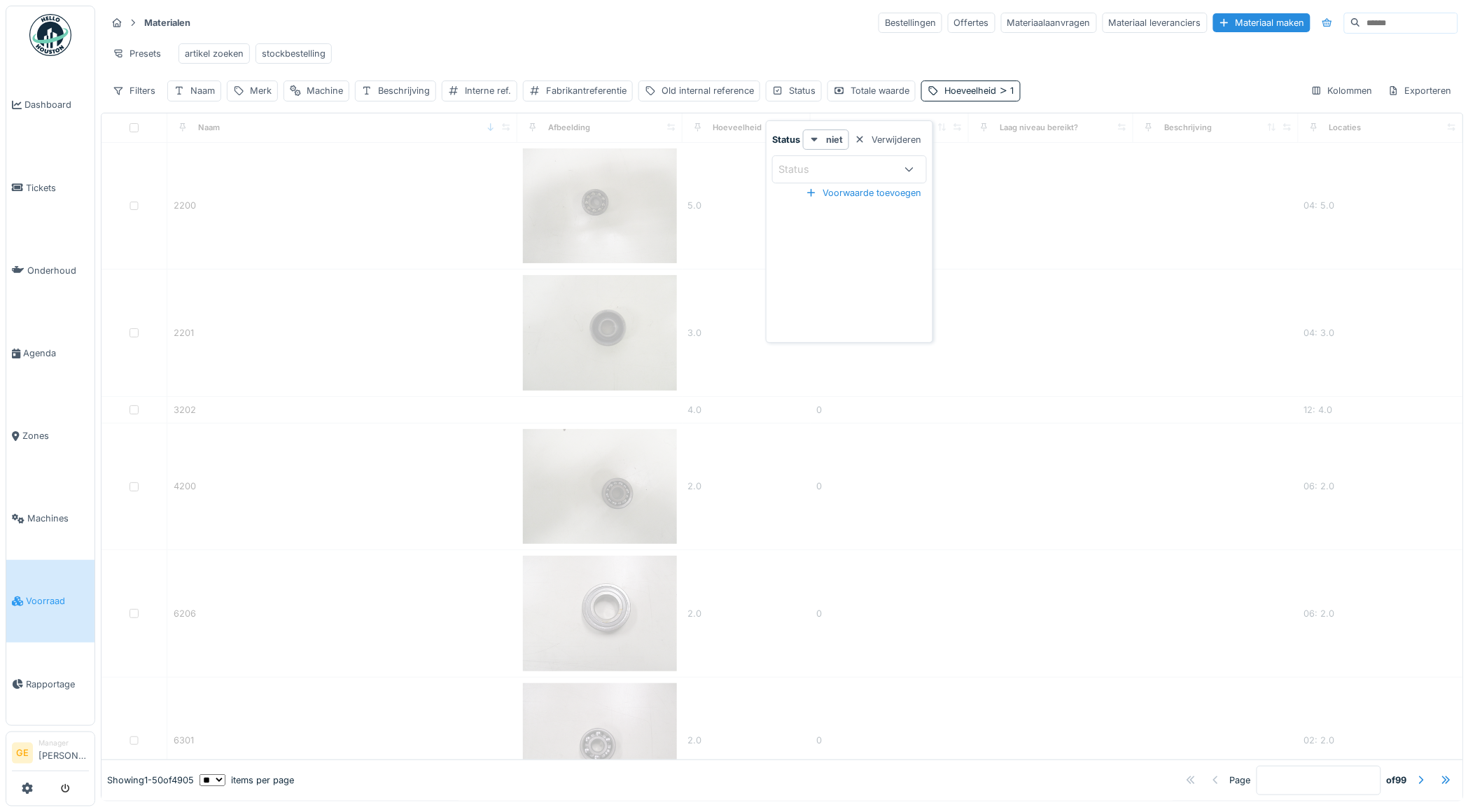
click at [832, 175] on div "Status" at bounding box center [837, 170] width 117 height 16
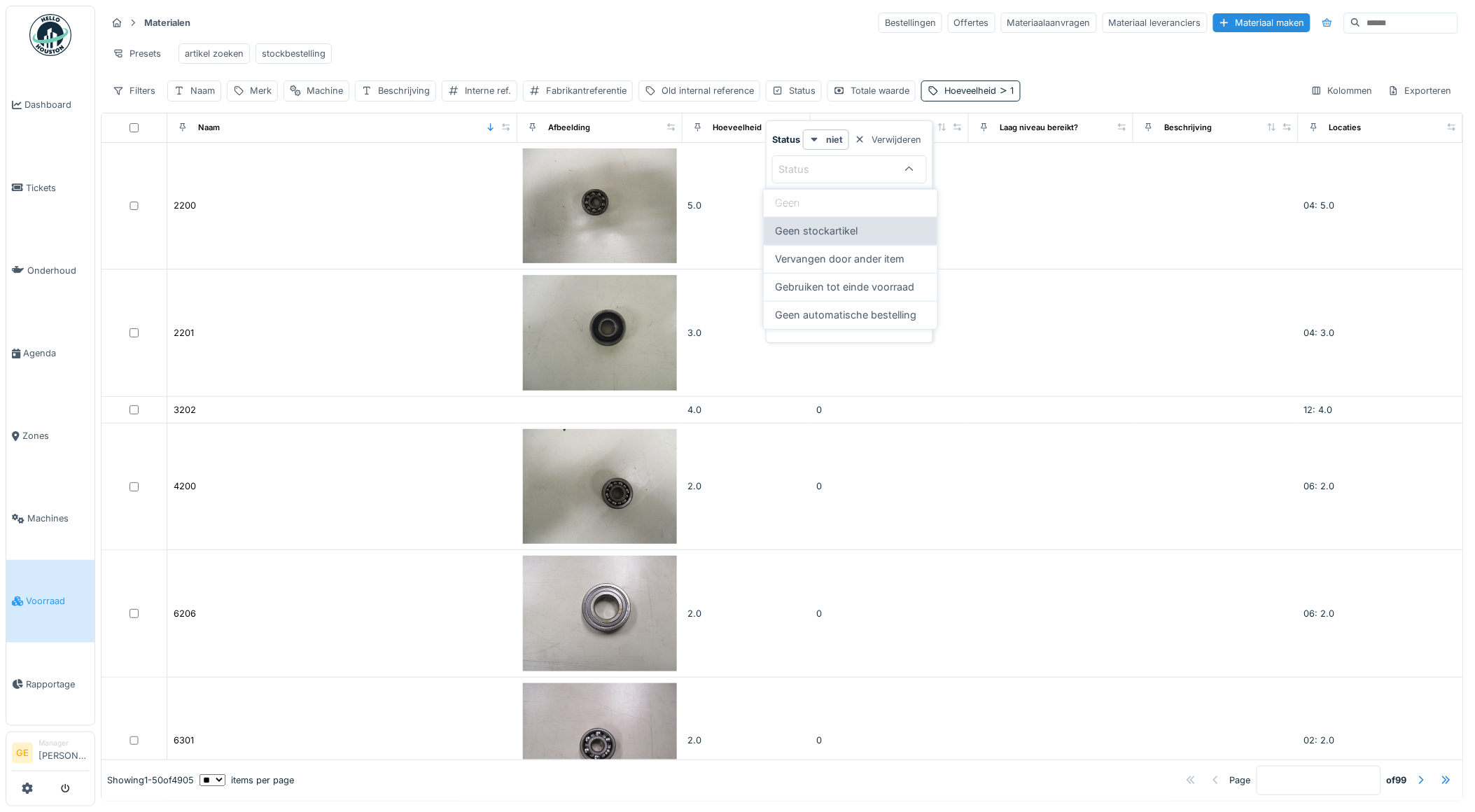
click at [822, 238] on span "Geen stockartikel" at bounding box center [816, 231] width 83 height 16
type input "**********"
click at [739, 54] on div "Presets artikel zoeken stockbestelling" at bounding box center [782, 53] width 1352 height 31
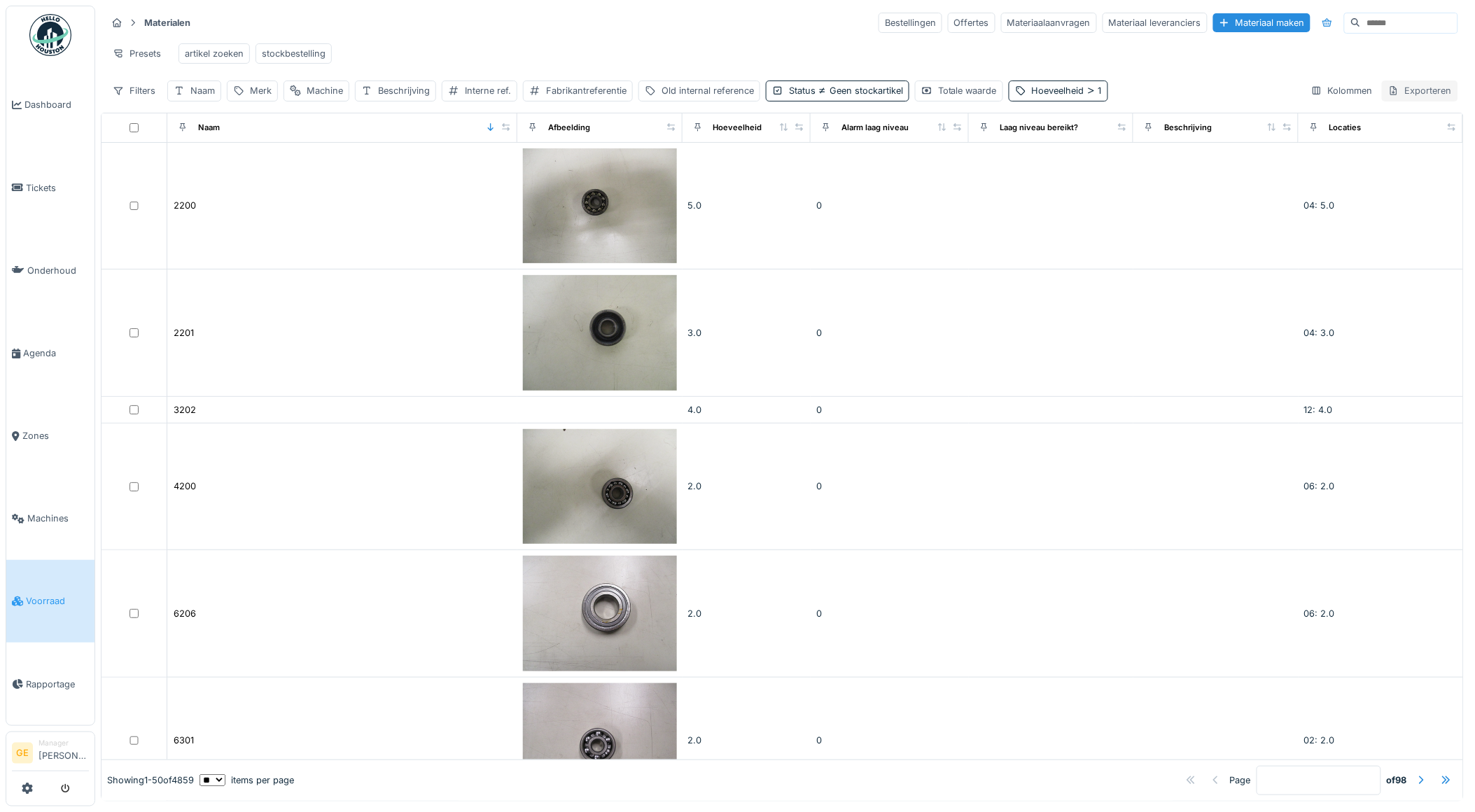
click at [1414, 101] on div "Exporteren" at bounding box center [1420, 90] width 77 height 20
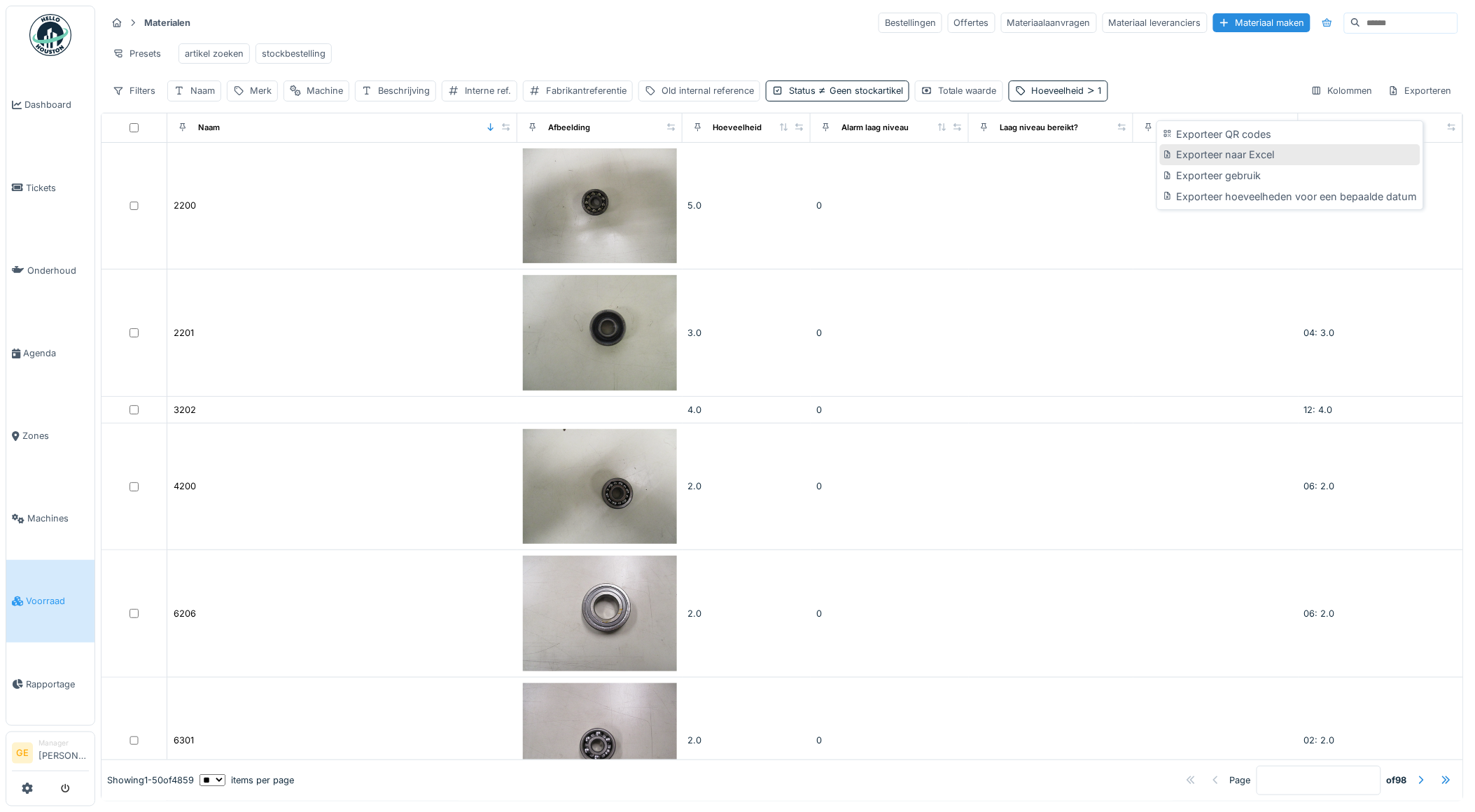
click at [1198, 154] on div "Exporteer naar Excel" at bounding box center [1290, 155] width 260 height 21
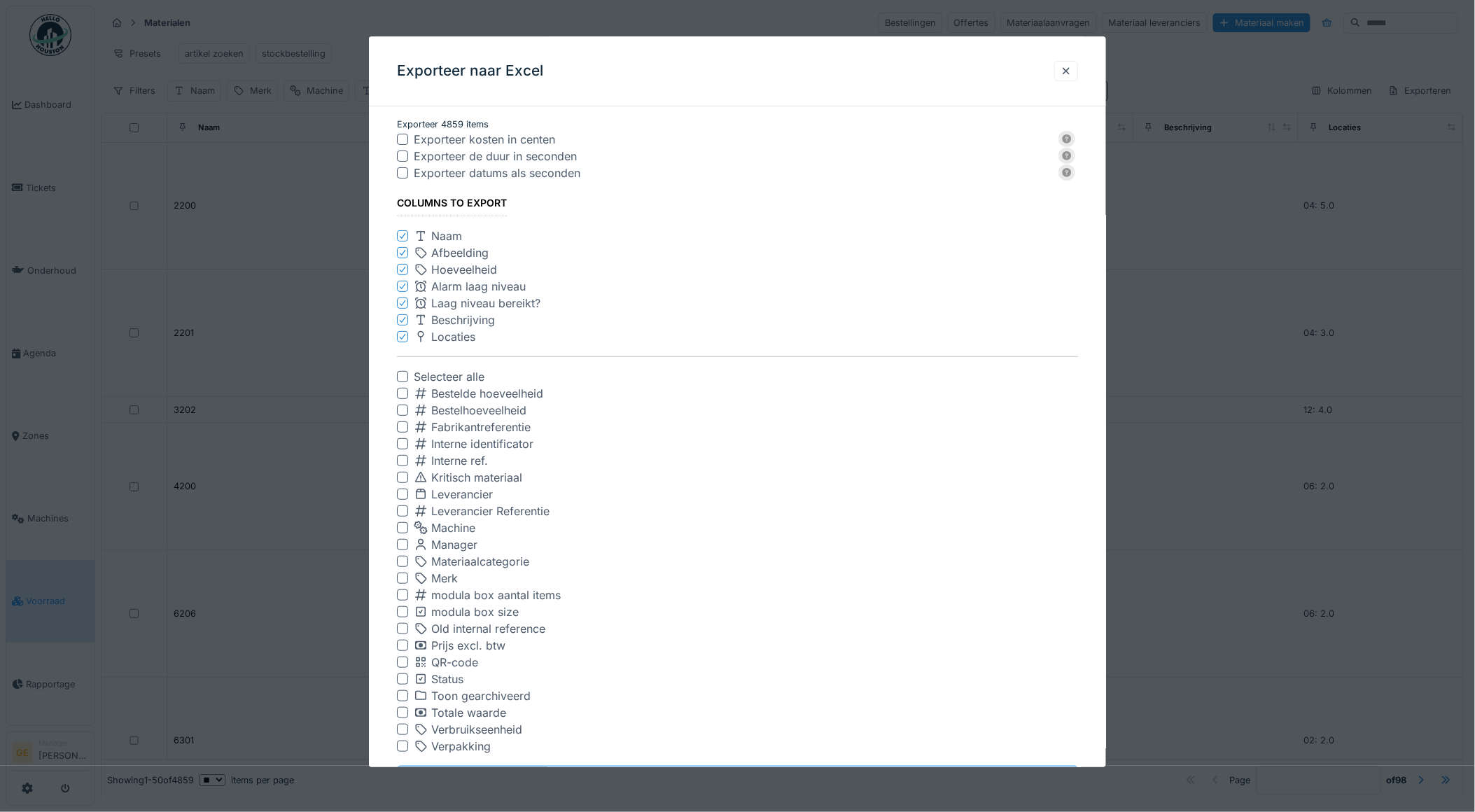
click at [398, 247] on div at bounding box center [403, 253] width 9 height 13
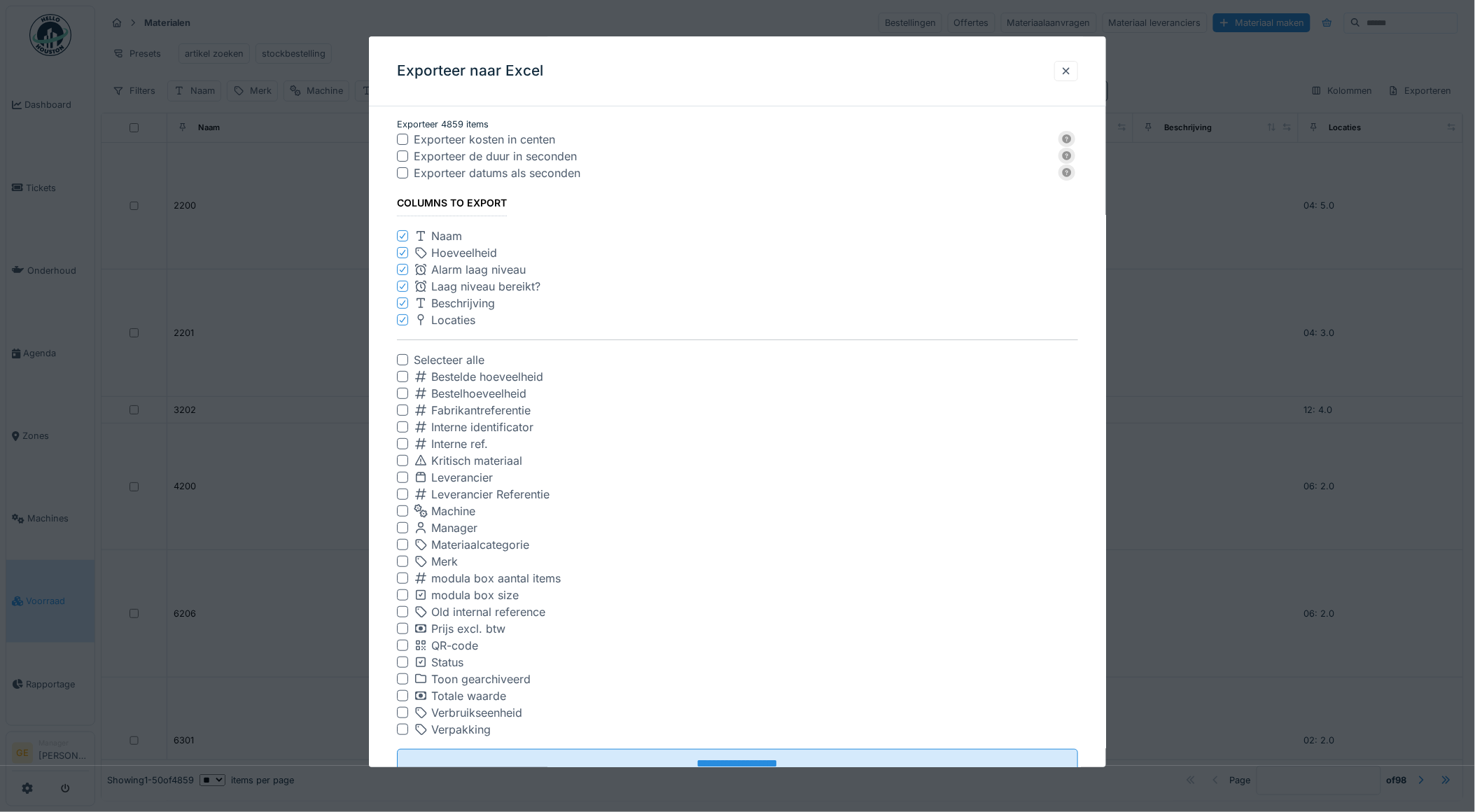
click at [406, 269] on icon at bounding box center [403, 269] width 9 height 7
click at [401, 268] on icon at bounding box center [403, 269] width 9 height 7
click at [401, 269] on icon at bounding box center [403, 269] width 9 height 7
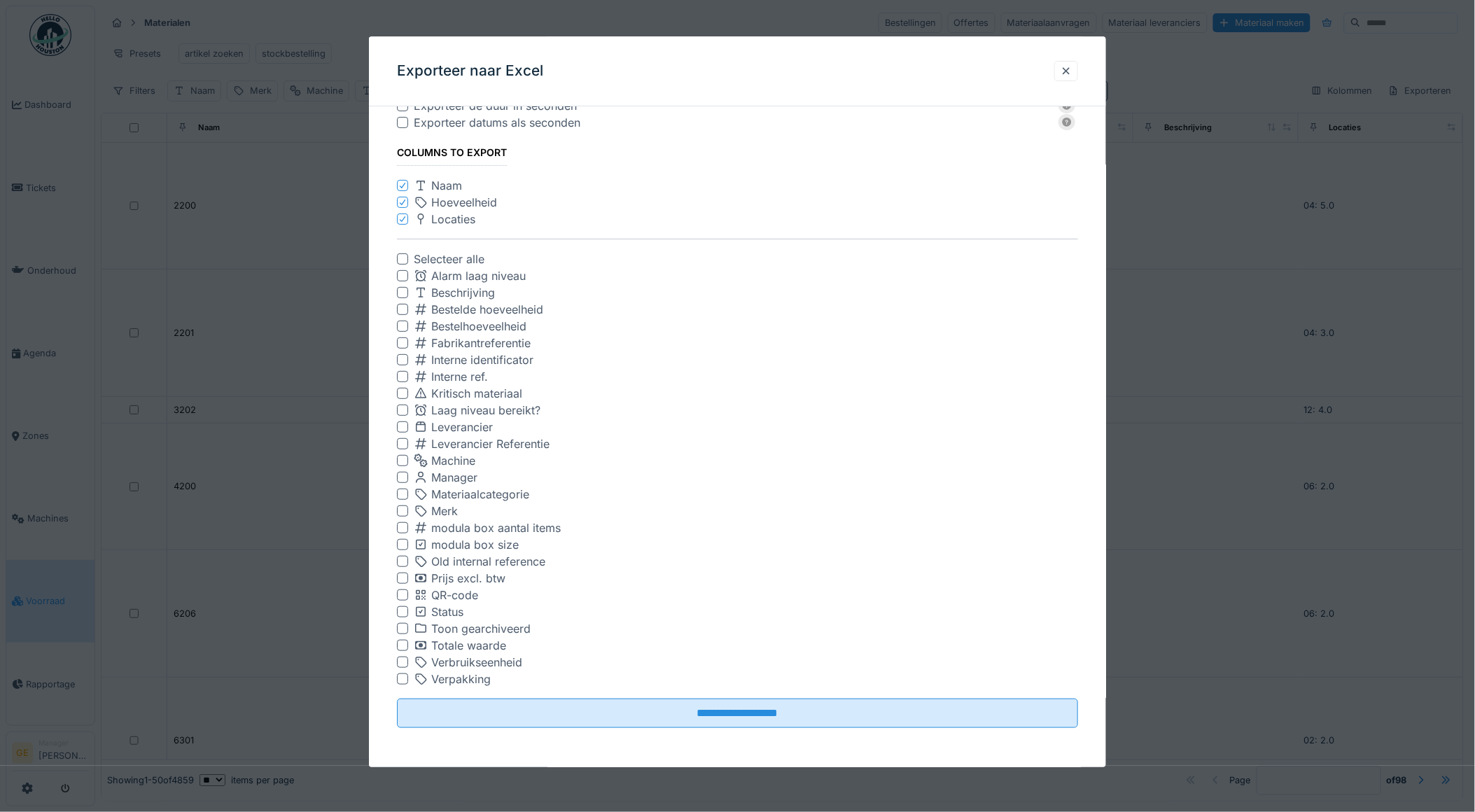
click at [401, 648] on div at bounding box center [403, 645] width 11 height 11
click at [403, 629] on div at bounding box center [403, 628] width 11 height 11
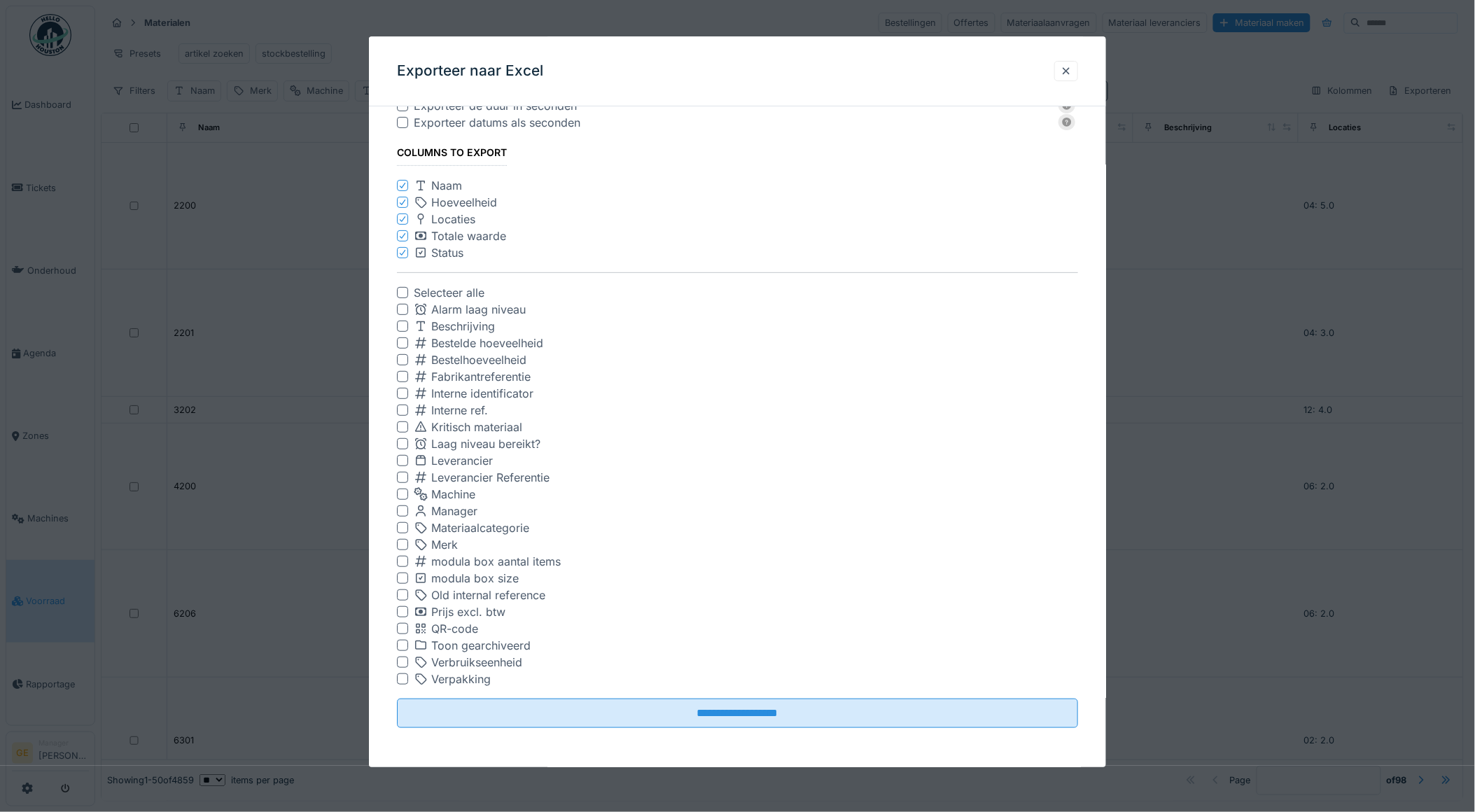
click at [401, 610] on div at bounding box center [403, 612] width 11 height 11
click at [401, 430] on div at bounding box center [403, 427] width 11 height 11
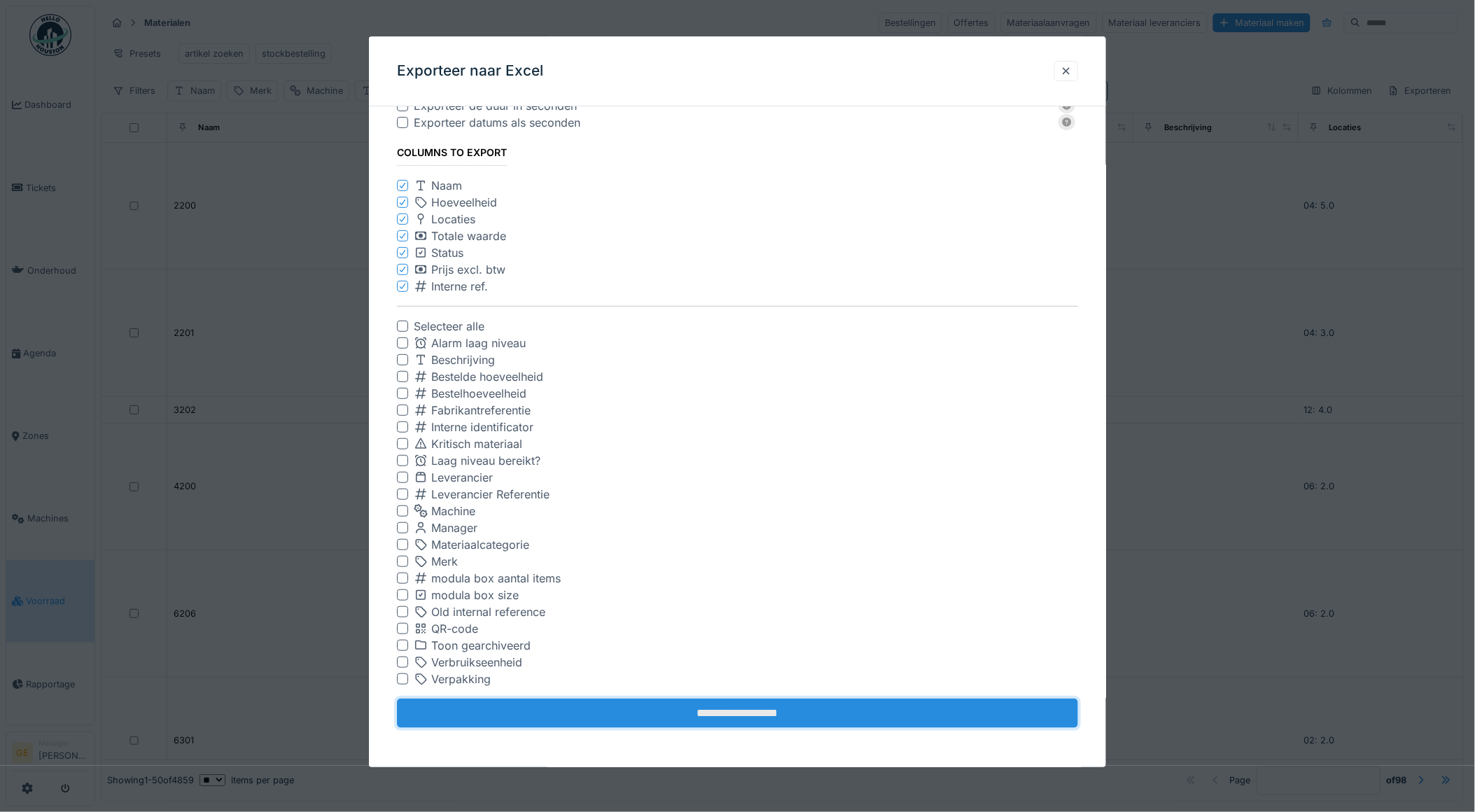
click at [710, 711] on input "**********" at bounding box center [738, 714] width 682 height 30
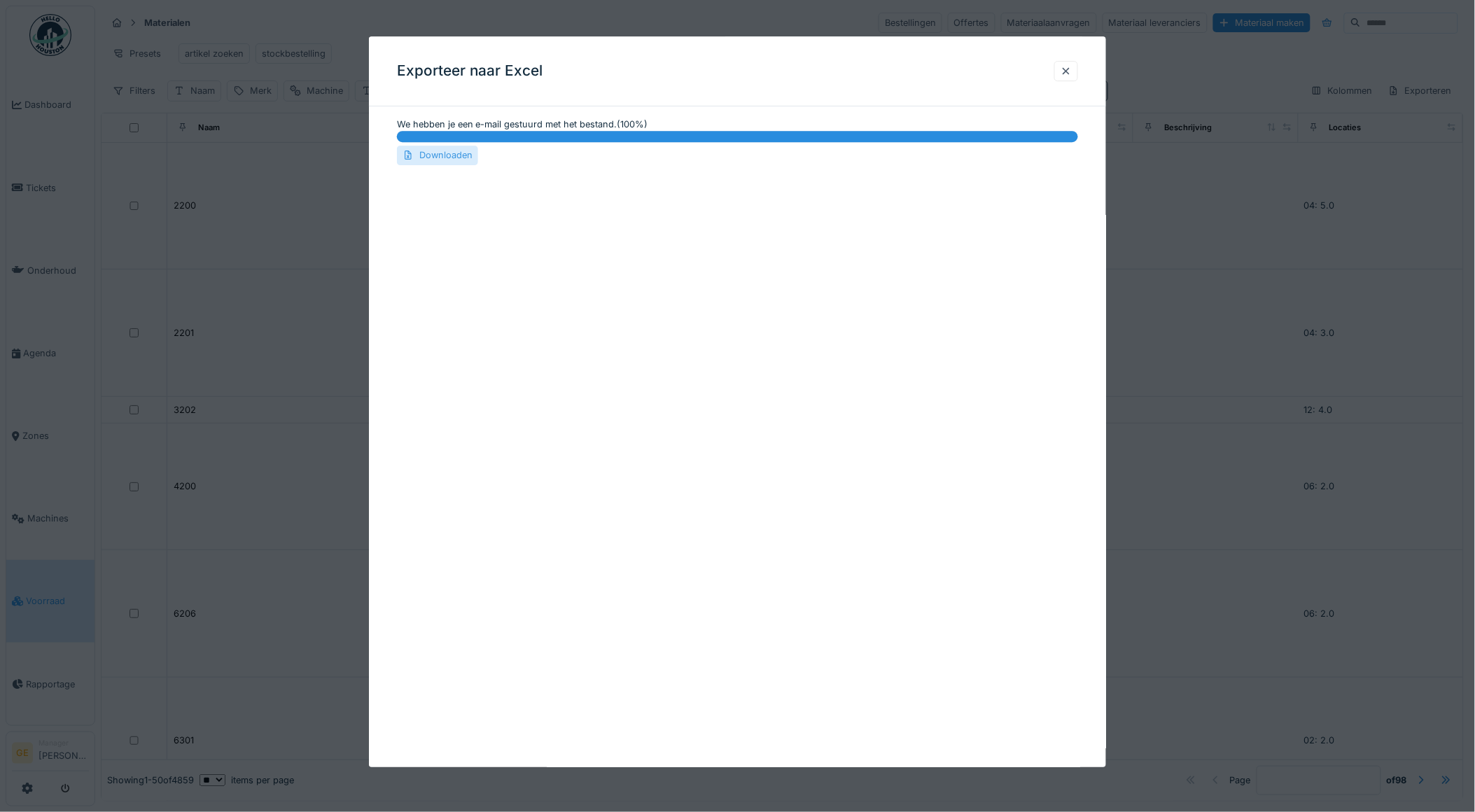
click at [451, 152] on div "Downloaden" at bounding box center [437, 156] width 81 height 19
click at [1072, 74] on div at bounding box center [1066, 71] width 11 height 13
